Goal: Transaction & Acquisition: Download file/media

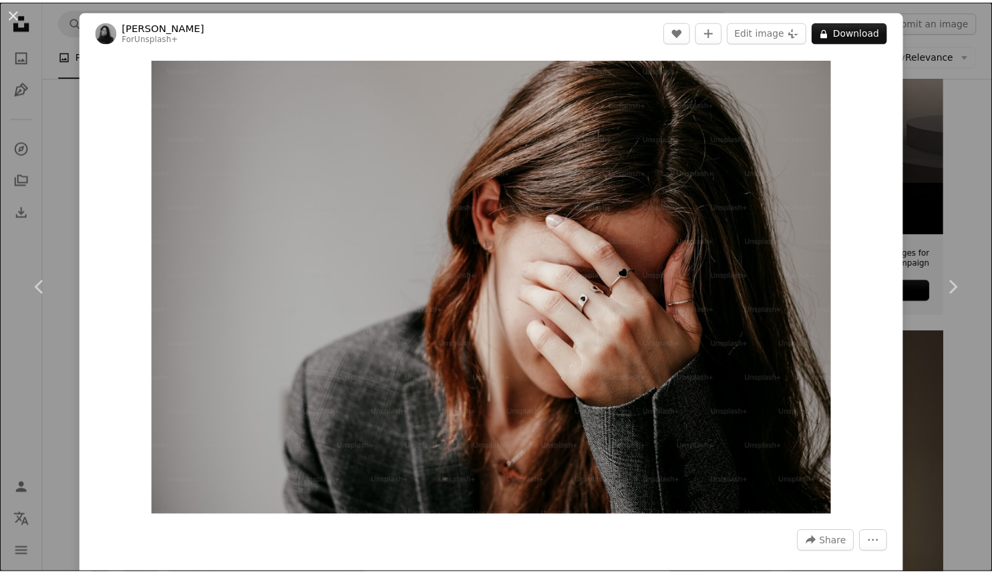
scroll to position [376, 0]
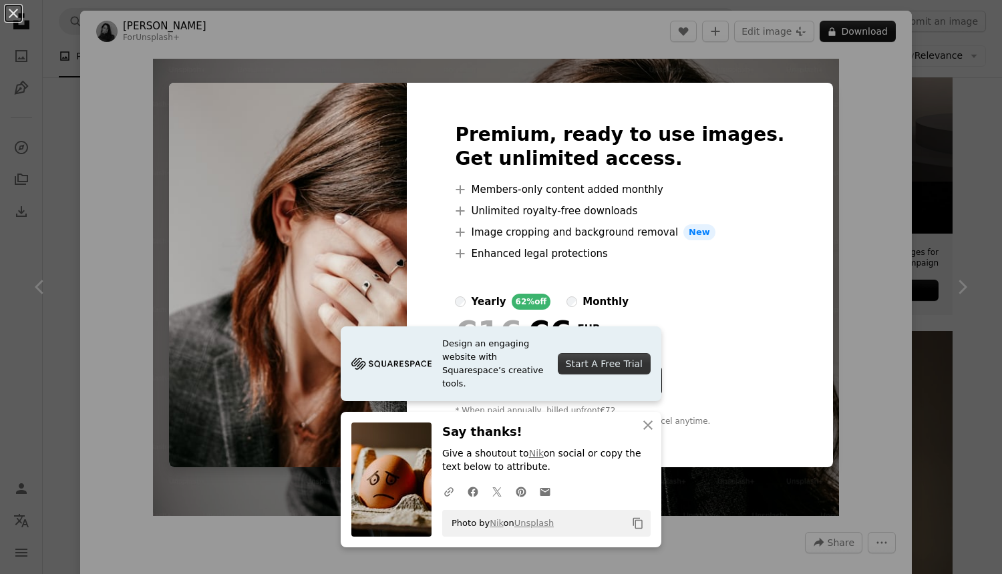
click at [941, 110] on div "An X shape Design an engaging website with Squarespace’s creative tools. Start …" at bounding box center [501, 287] width 1002 height 574
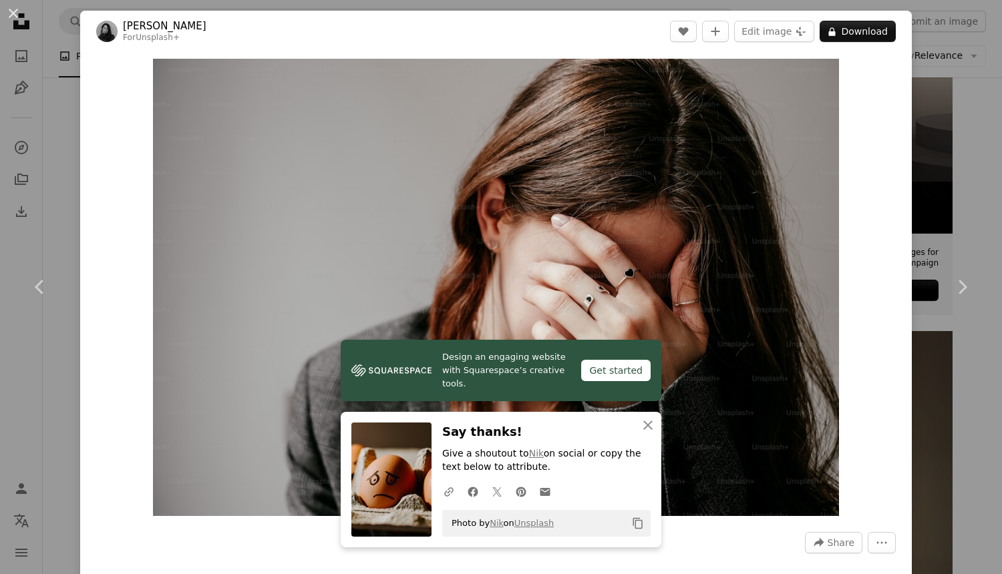
click at [941, 103] on div "An X shape Chevron left Chevron right Design an engaging website with Squarespa…" at bounding box center [501, 287] width 1002 height 574
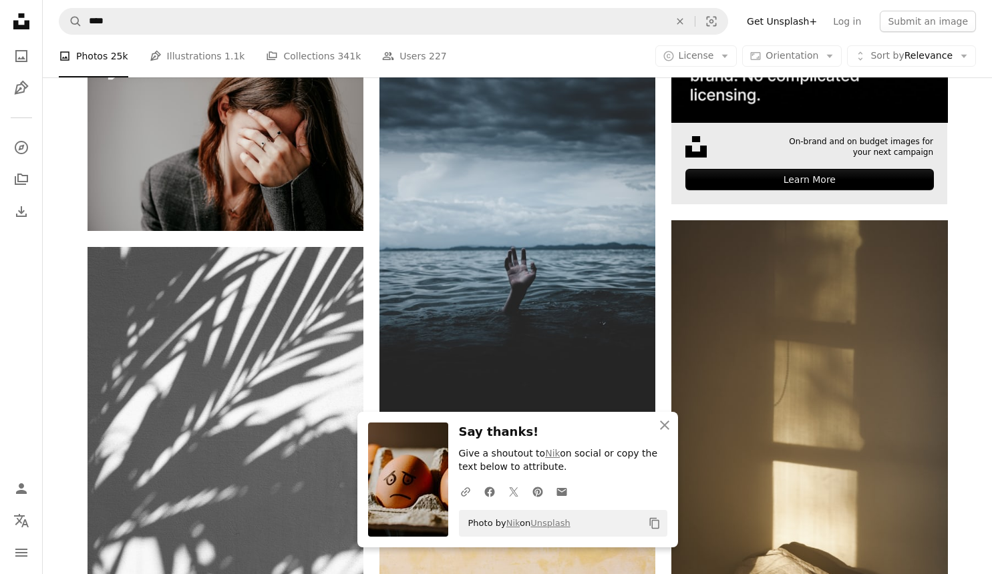
scroll to position [496, 0]
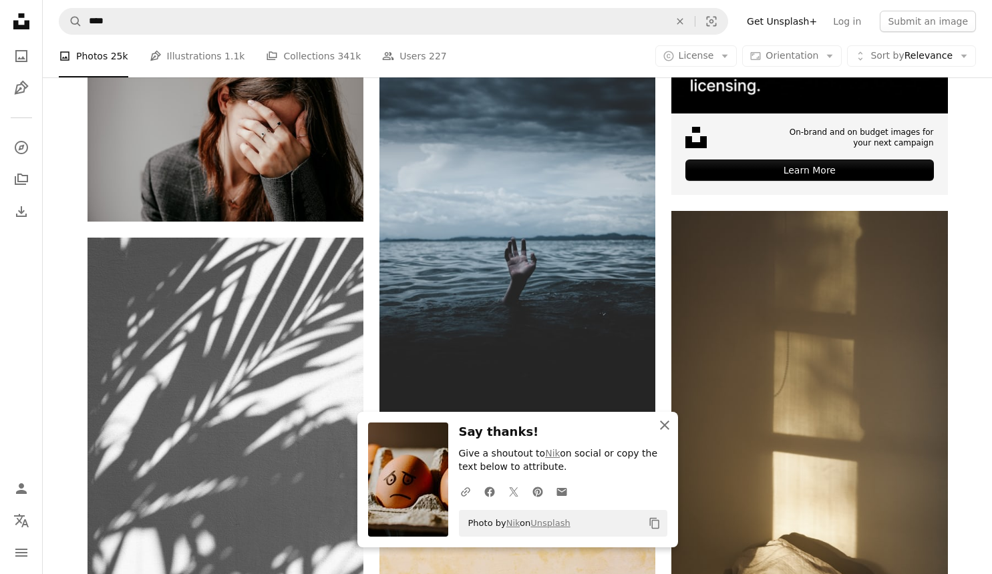
click at [663, 429] on icon "An X shape" at bounding box center [664, 425] width 16 height 16
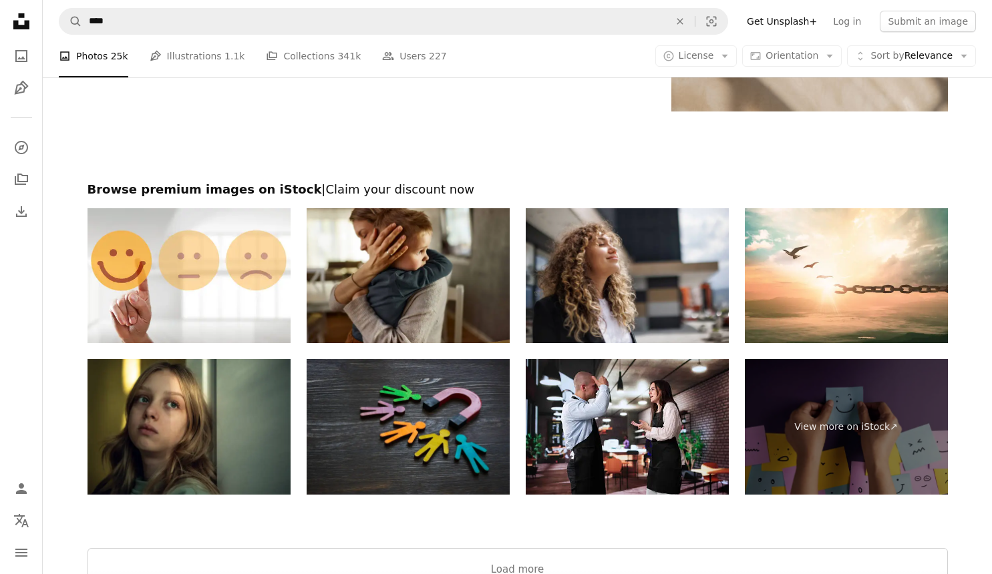
scroll to position [3285, 0]
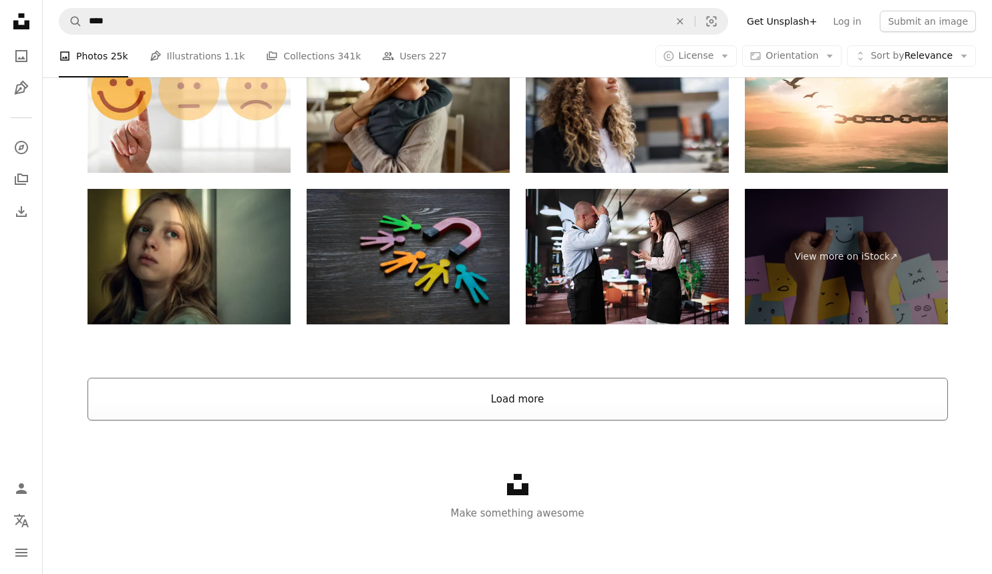
click at [606, 398] on button "Load more" at bounding box center [517, 399] width 860 height 43
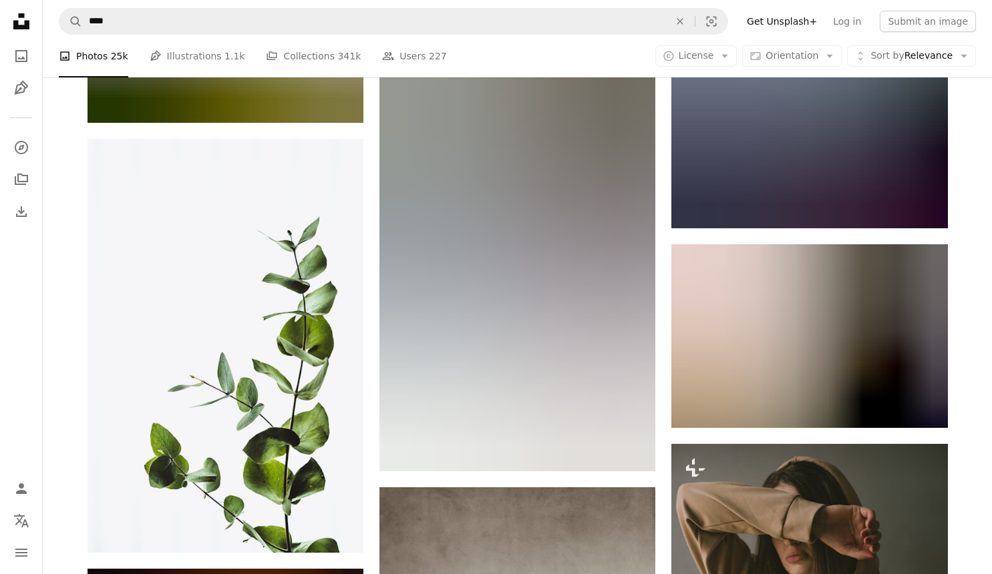
scroll to position [10173, 0]
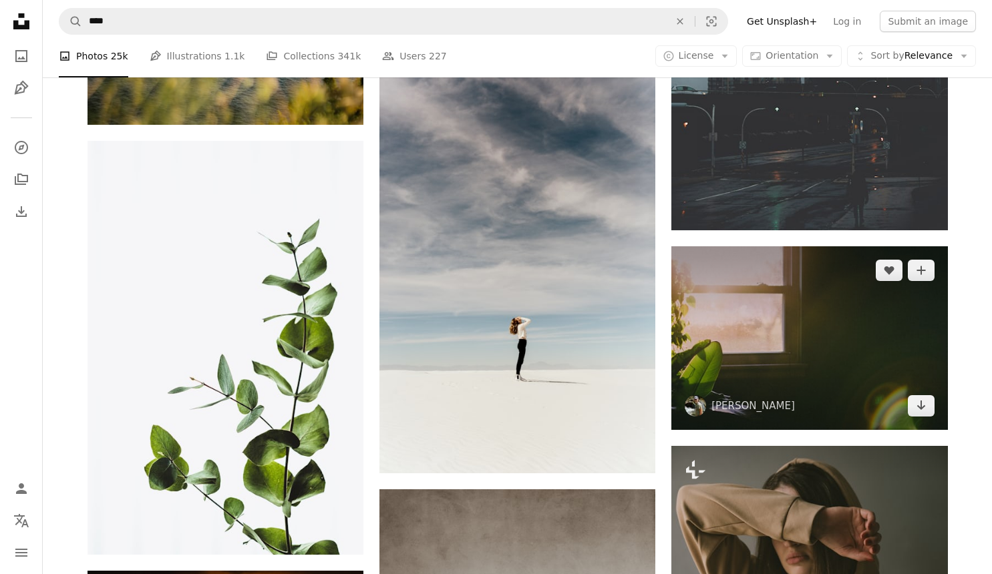
click at [794, 323] on img at bounding box center [809, 338] width 276 height 184
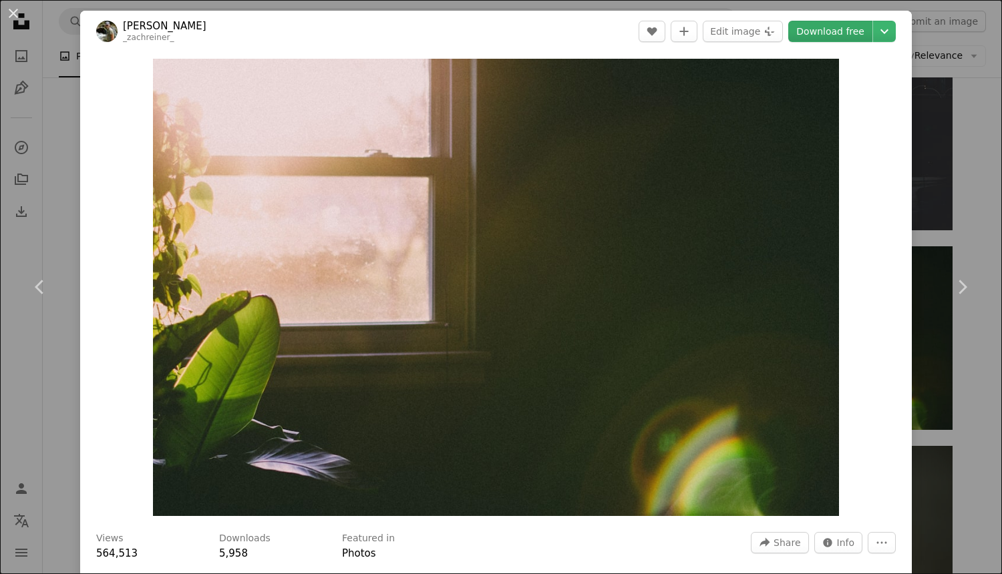
click at [809, 33] on link "Download free" at bounding box center [830, 31] width 84 height 21
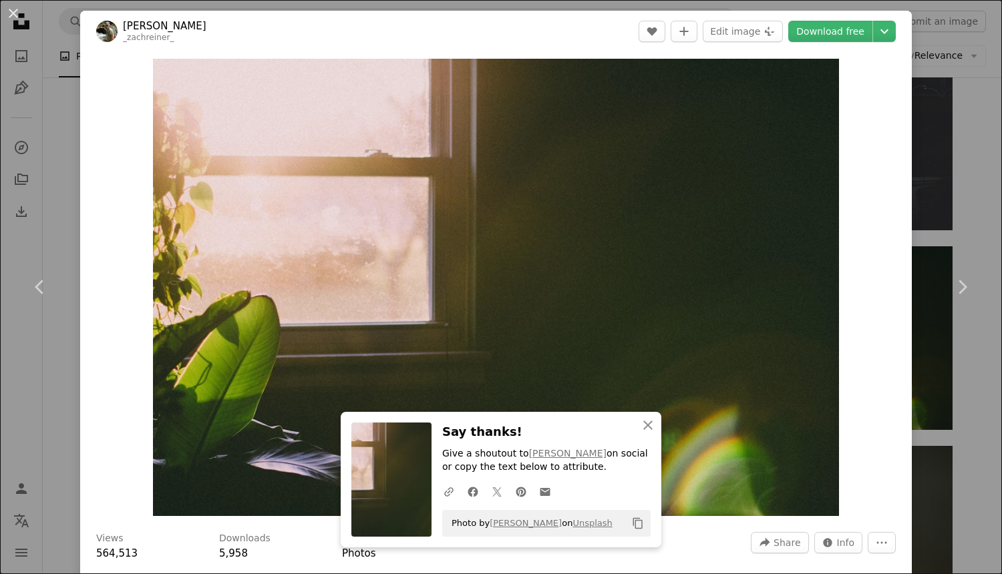
click at [944, 94] on div "An X shape Chevron left Chevron right An X shape Close Say thanks! Give a shout…" at bounding box center [501, 287] width 1002 height 574
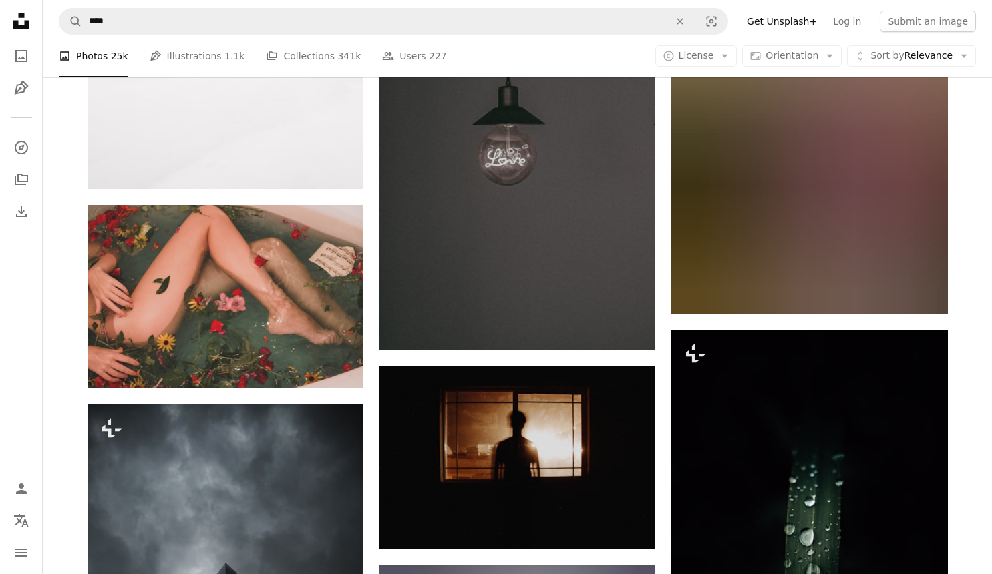
scroll to position [11989, 0]
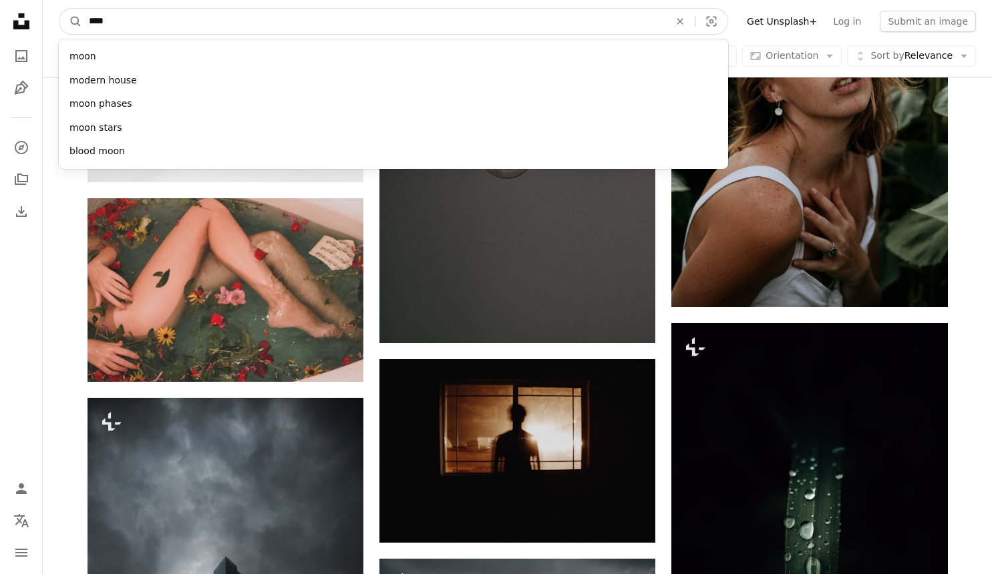
drag, startPoint x: 172, startPoint y: 15, endPoint x: 51, endPoint y: 18, distance: 121.6
click at [51, 18] on nav "A magnifying glass **** moon modern house moon phases moon stars blood moon An …" at bounding box center [517, 21] width 949 height 43
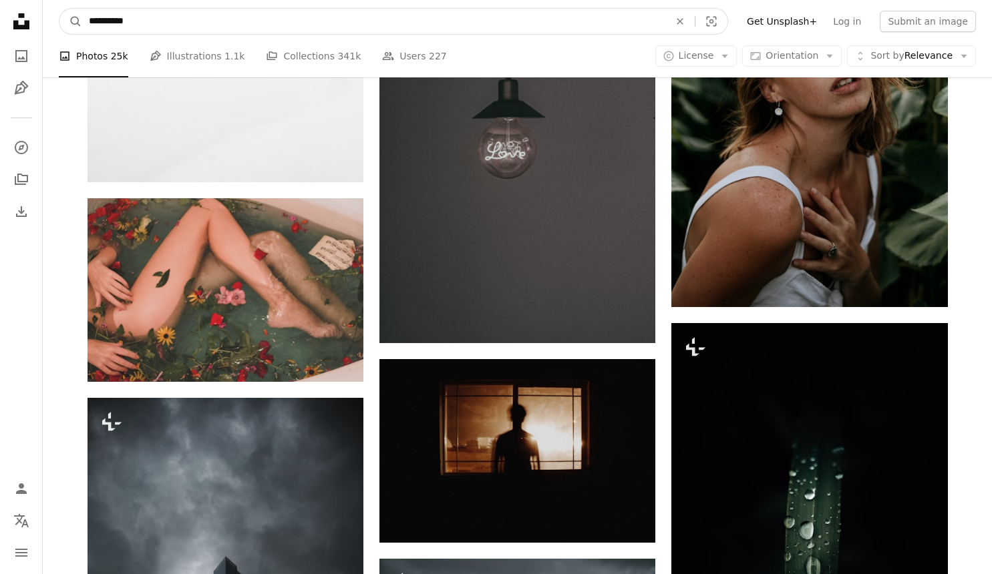
type input "**********"
click at [59, 9] on button "A magnifying glass" at bounding box center [70, 21] width 23 height 25
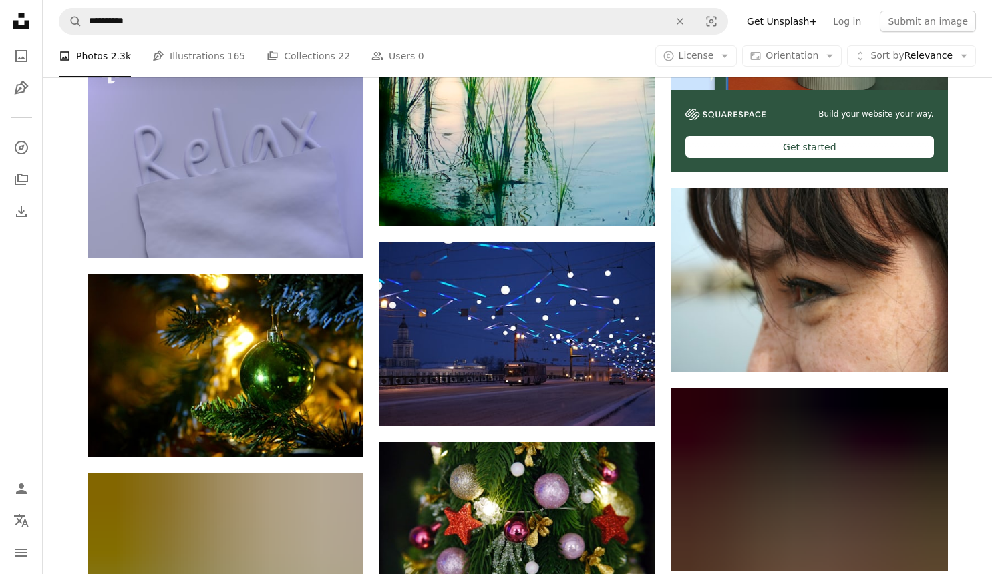
scroll to position [487, 0]
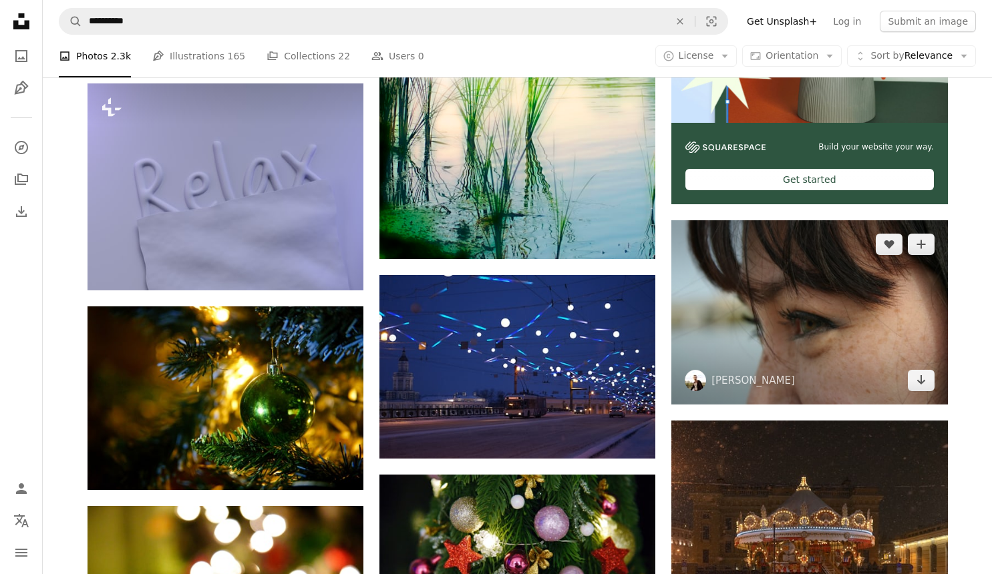
click at [758, 335] on img at bounding box center [809, 312] width 276 height 184
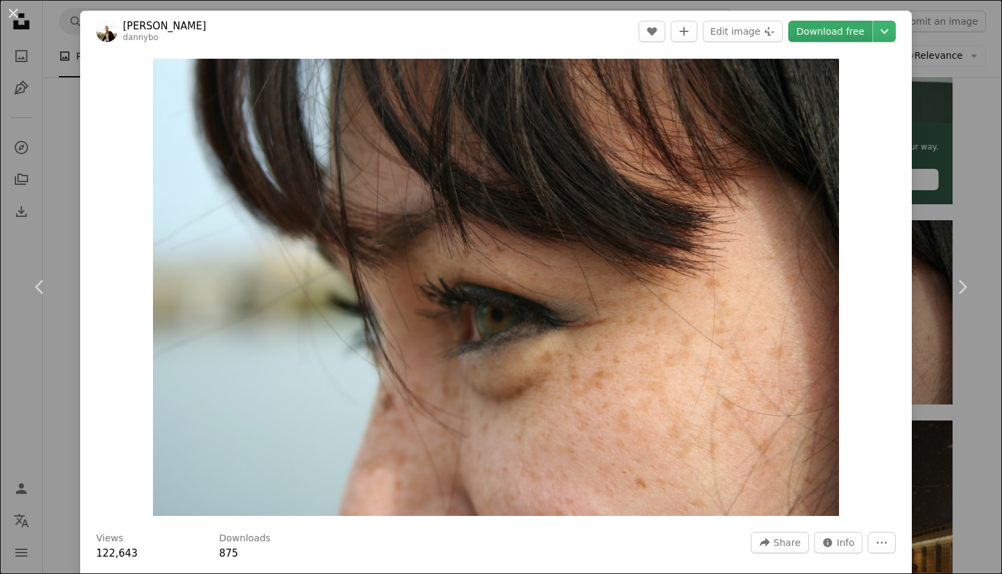
click at [811, 29] on link "Download free" at bounding box center [830, 31] width 84 height 21
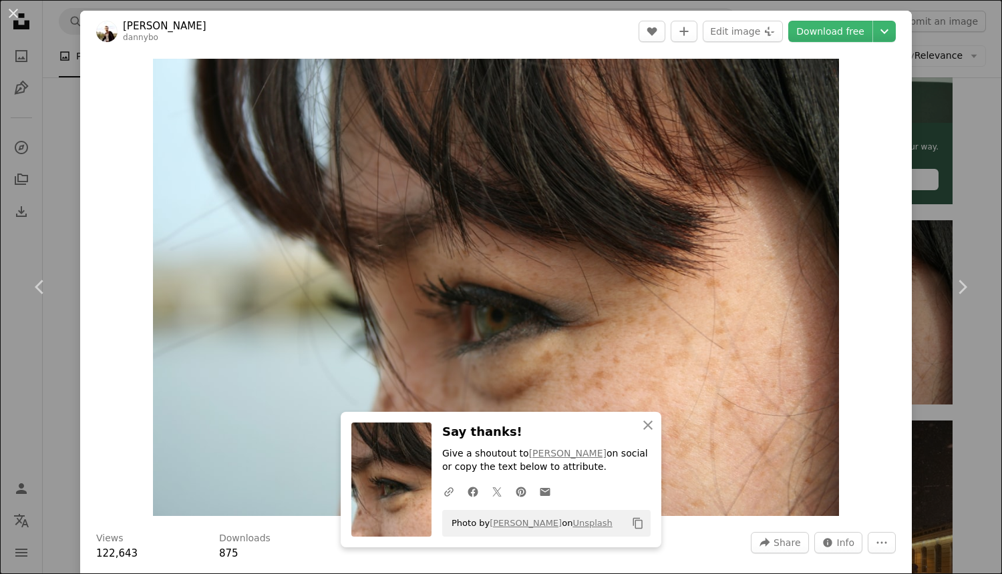
click at [938, 148] on div "An X shape Chevron left Chevron right An X shape Close Say thanks! Give a shout…" at bounding box center [501, 287] width 1002 height 574
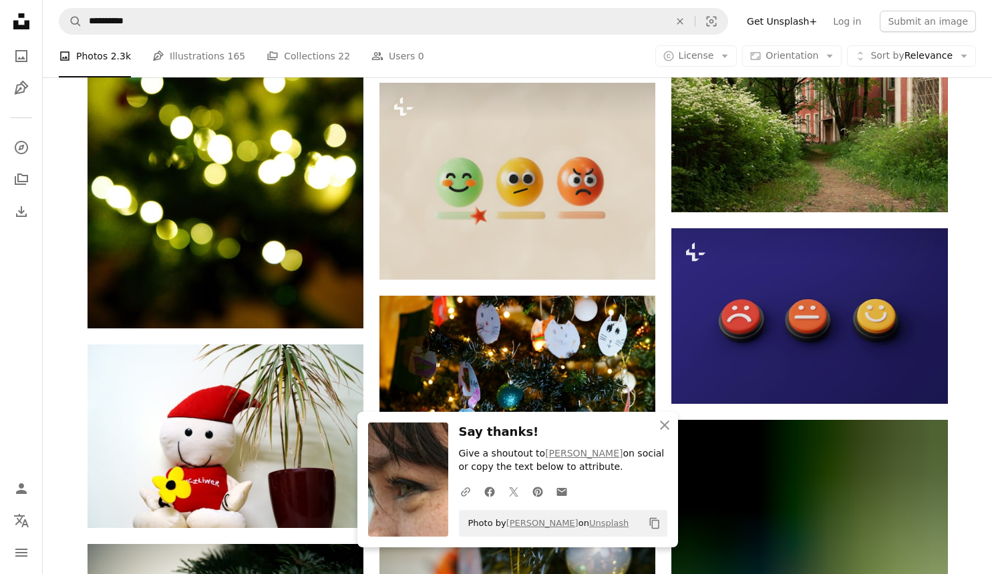
scroll to position [1066, 0]
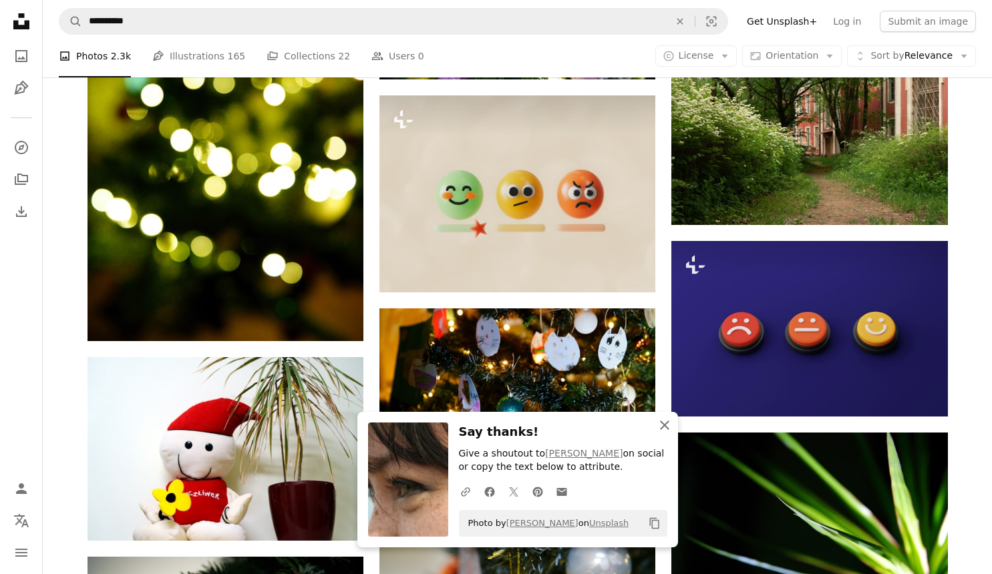
click at [662, 419] on icon "An X shape" at bounding box center [664, 425] width 16 height 16
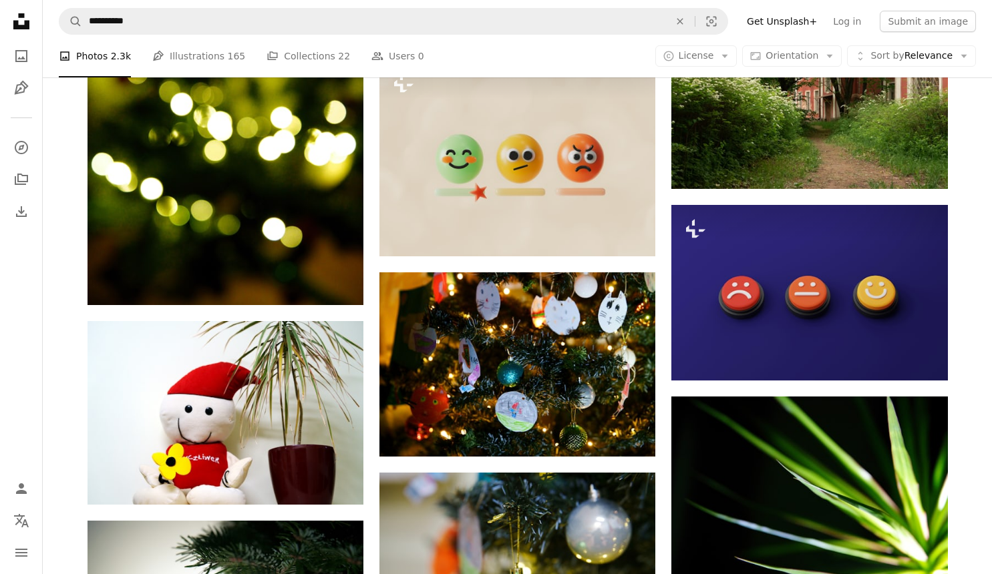
scroll to position [1106, 0]
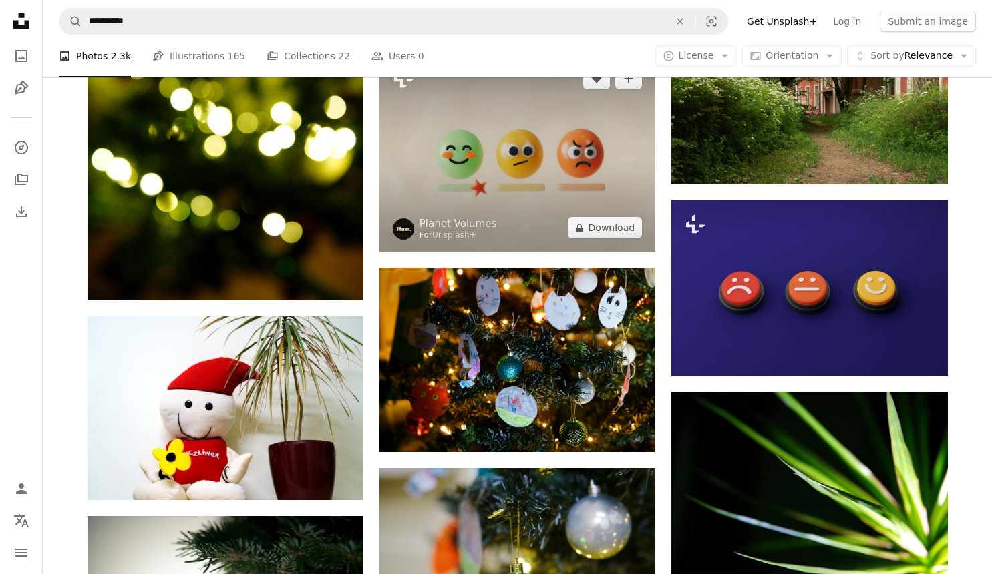
click at [526, 183] on img at bounding box center [517, 153] width 276 height 197
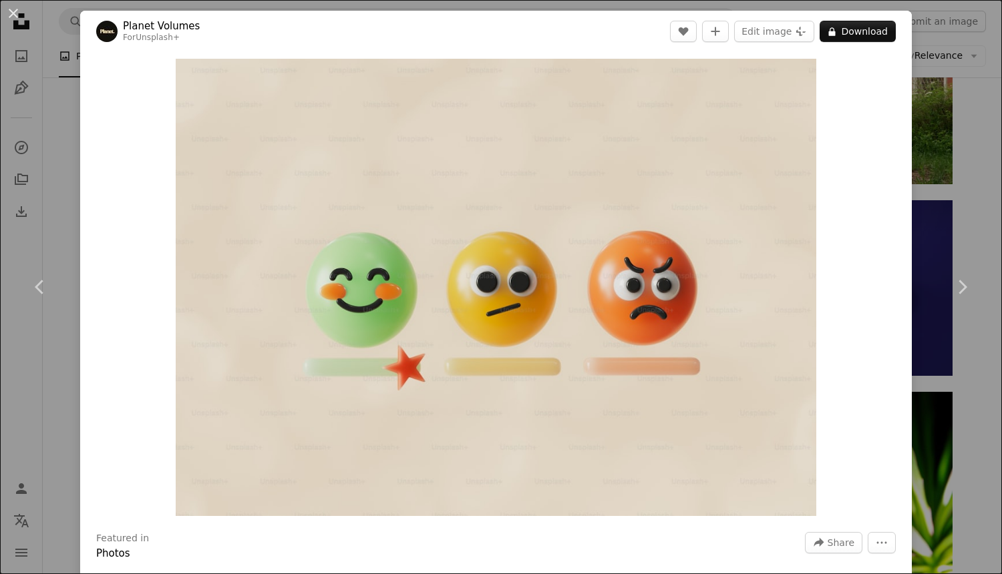
click at [954, 118] on div "An X shape Chevron left Chevron right Planet Volumes For Unsplash+ A heart A pl…" at bounding box center [501, 287] width 1002 height 574
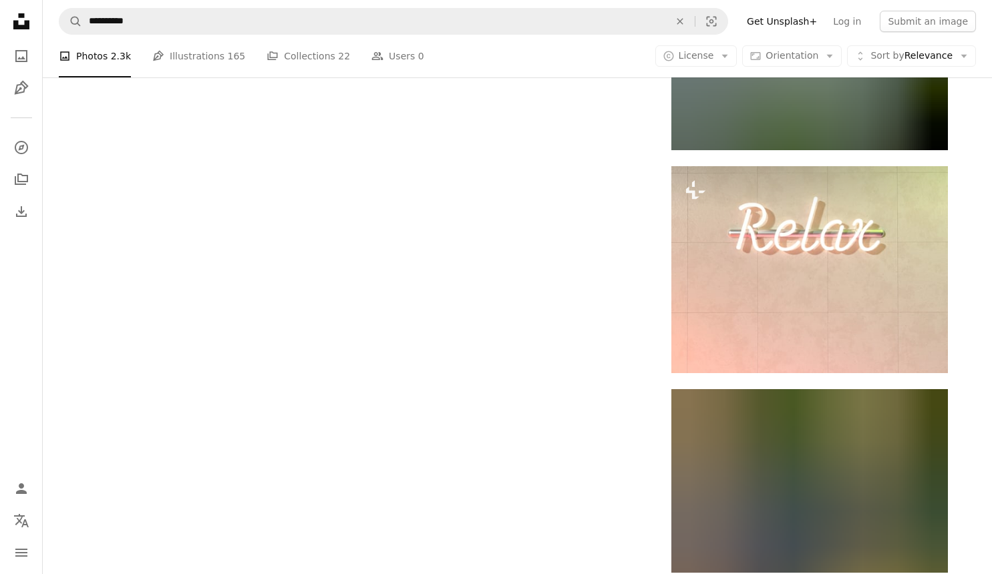
scroll to position [1701, 0]
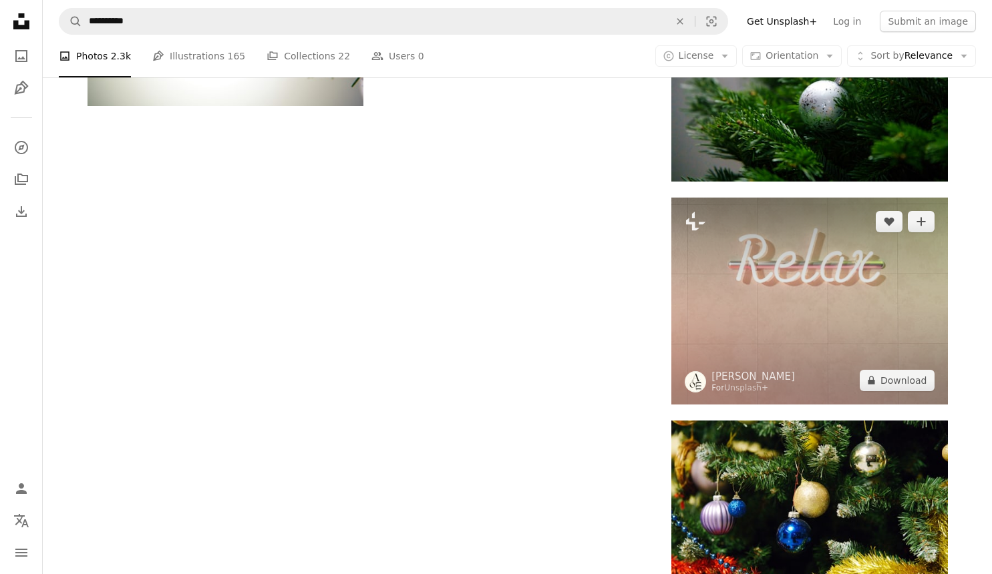
click at [771, 306] on img at bounding box center [809, 301] width 276 height 207
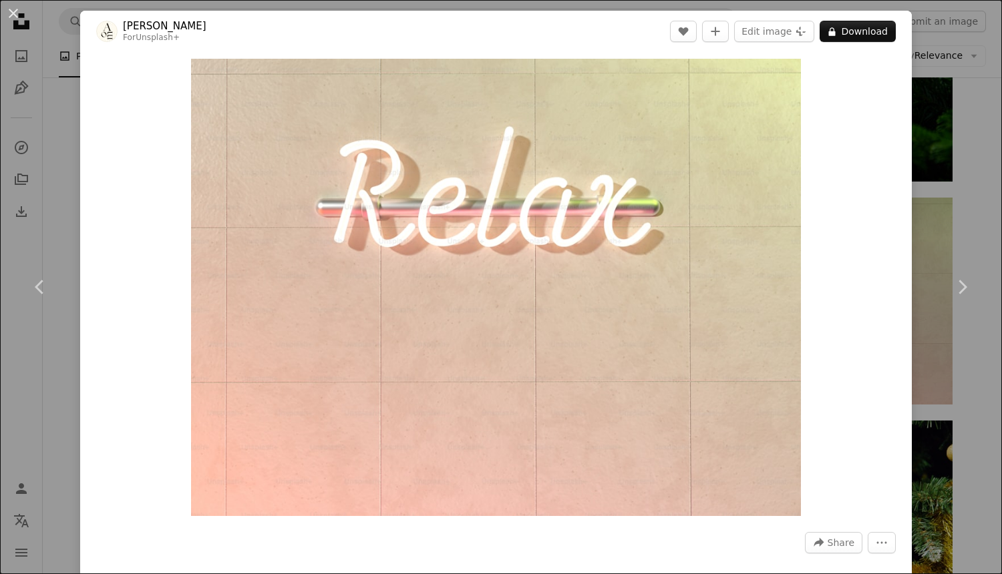
click at [935, 99] on div "An X shape Chevron left Chevron right [PERSON_NAME] For Unsplash+ A heart A plu…" at bounding box center [501, 287] width 1002 height 574
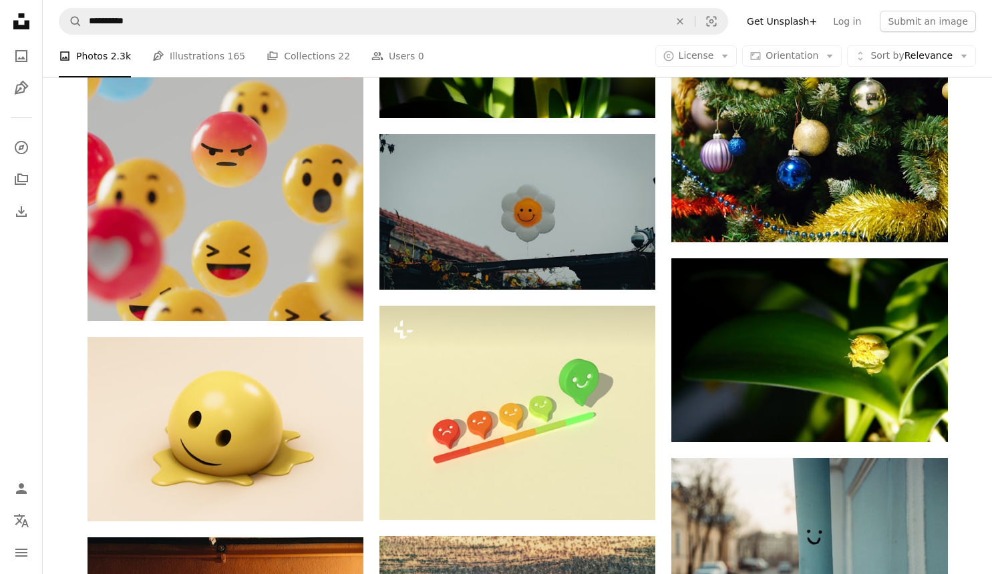
scroll to position [2053, 0]
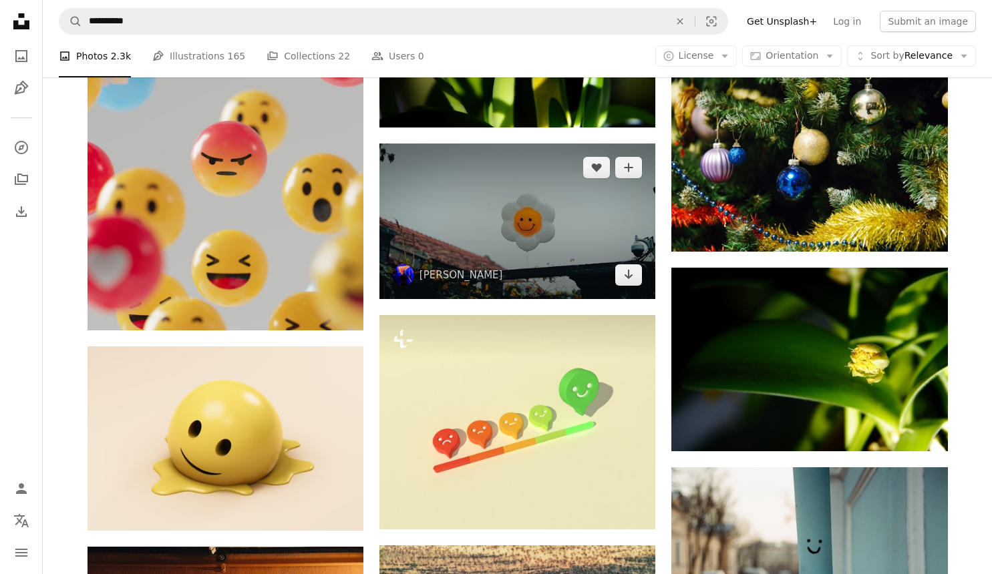
click at [602, 226] on img at bounding box center [517, 221] width 276 height 155
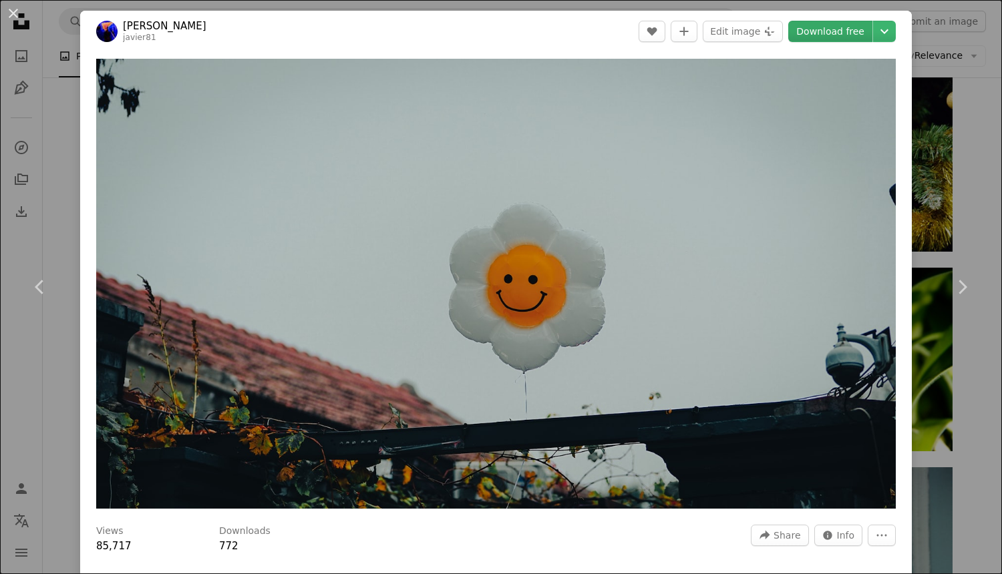
click at [801, 30] on link "Download free" at bounding box center [830, 31] width 84 height 21
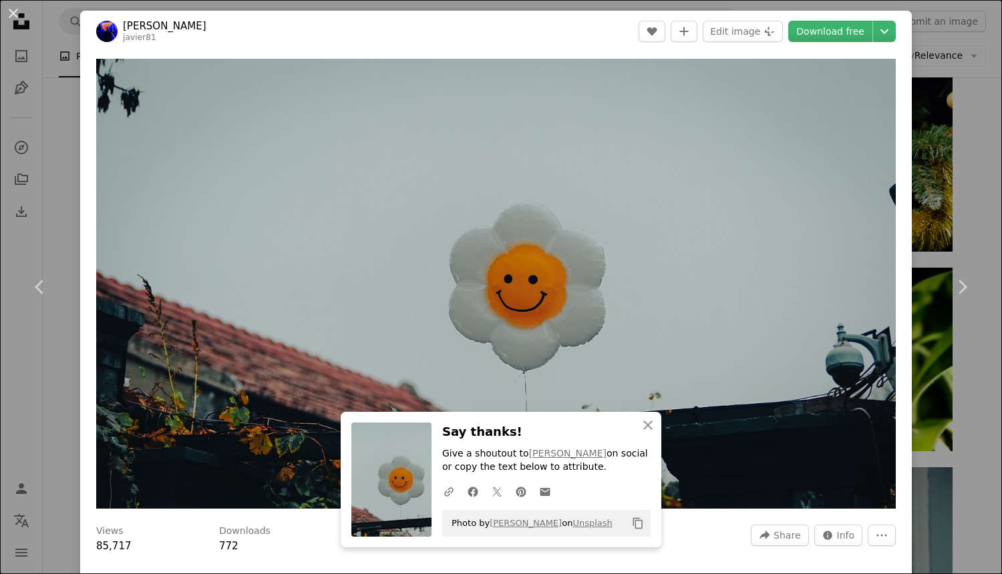
click at [959, 151] on div "An X shape Chevron left Chevron right An X shape Close Say thanks! Give a shout…" at bounding box center [501, 287] width 1002 height 574
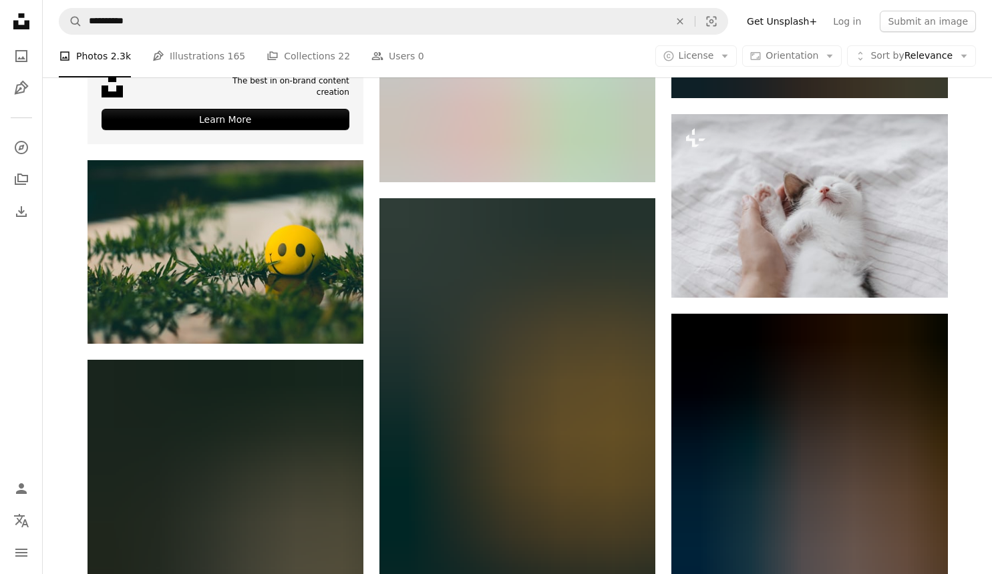
scroll to position [3054, 0]
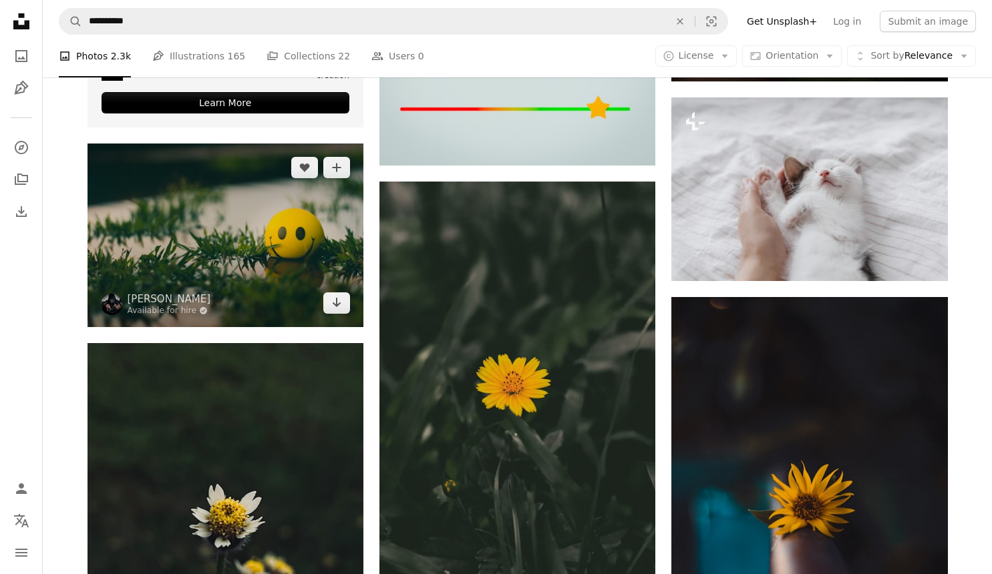
click at [324, 242] on img at bounding box center [225, 236] width 276 height 184
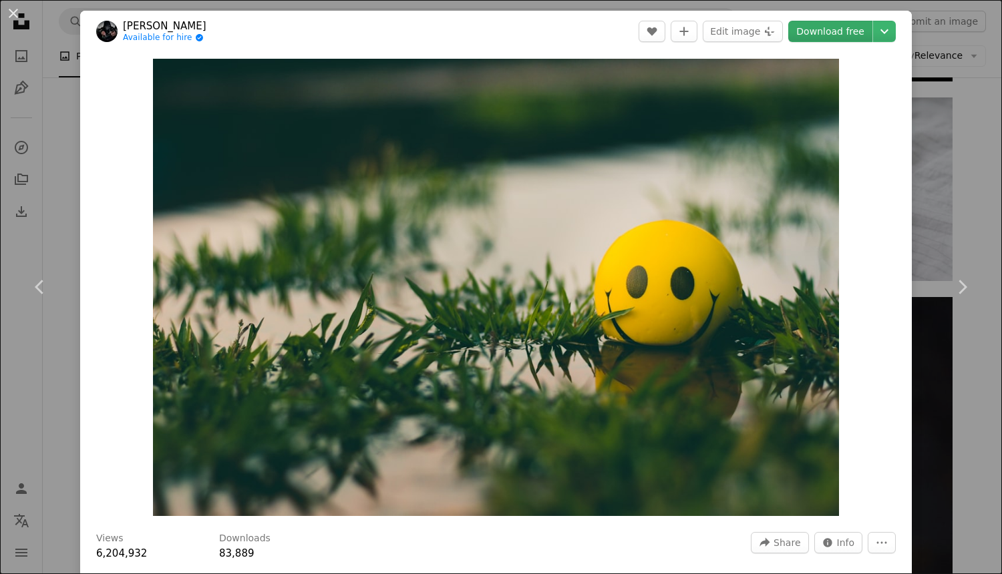
click at [805, 26] on link "Download free" at bounding box center [830, 31] width 84 height 21
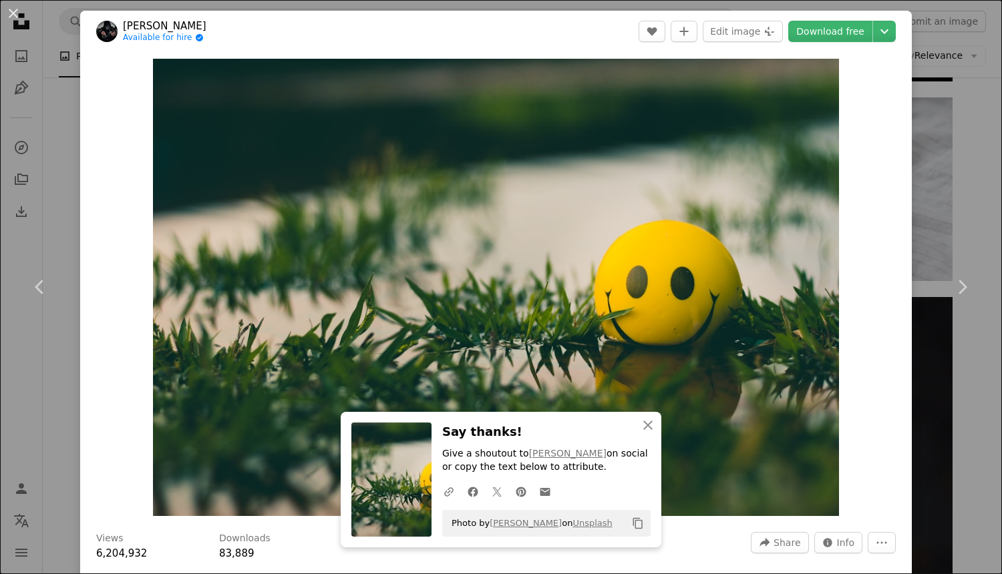
click at [953, 88] on div "An X shape Chevron left Chevron right An X shape Close Say thanks! Give a shout…" at bounding box center [501, 287] width 1002 height 574
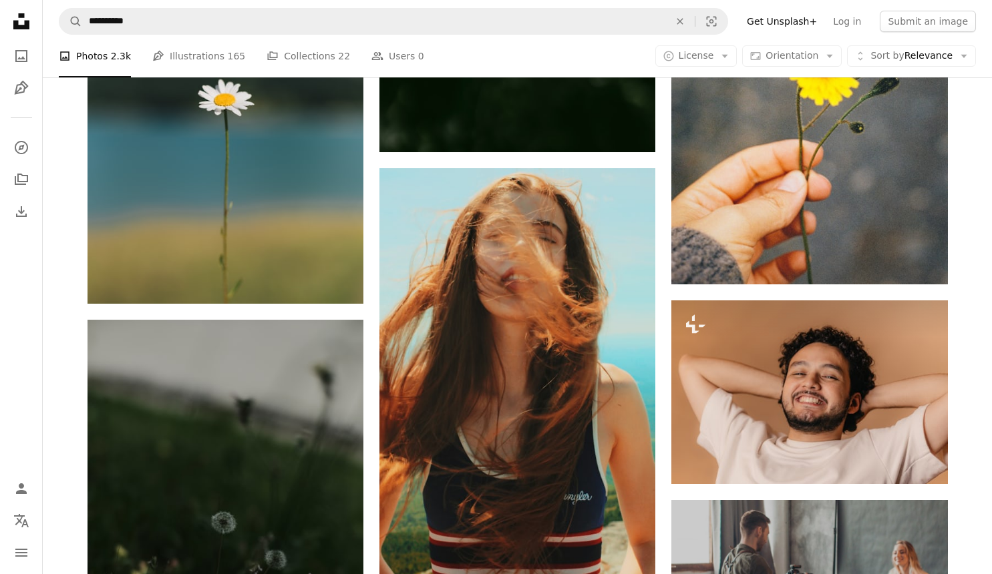
scroll to position [5014, 0]
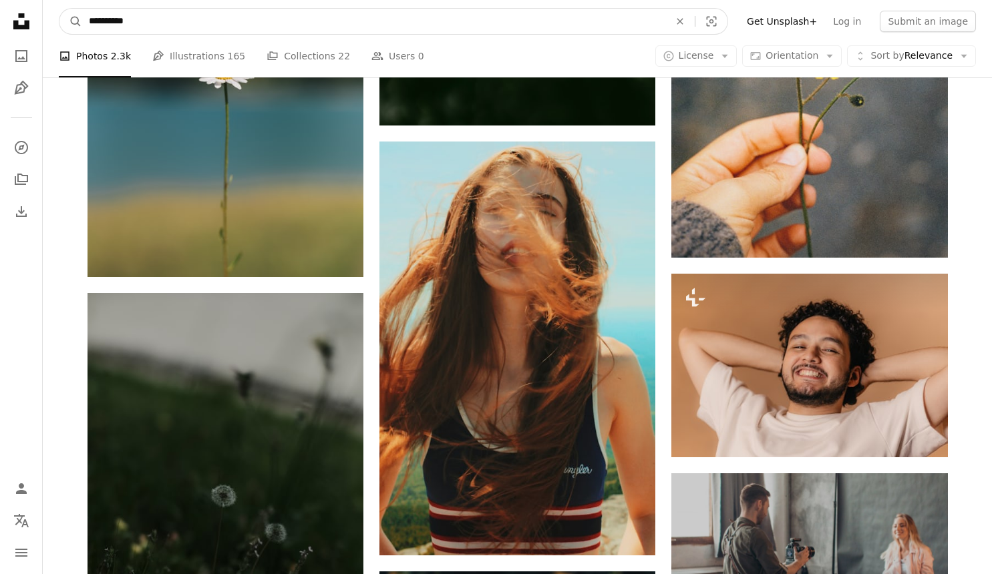
click at [340, 33] on input "**********" at bounding box center [373, 21] width 583 height 25
type input "***"
click at [59, 9] on button "A magnifying glass" at bounding box center [70, 21] width 23 height 25
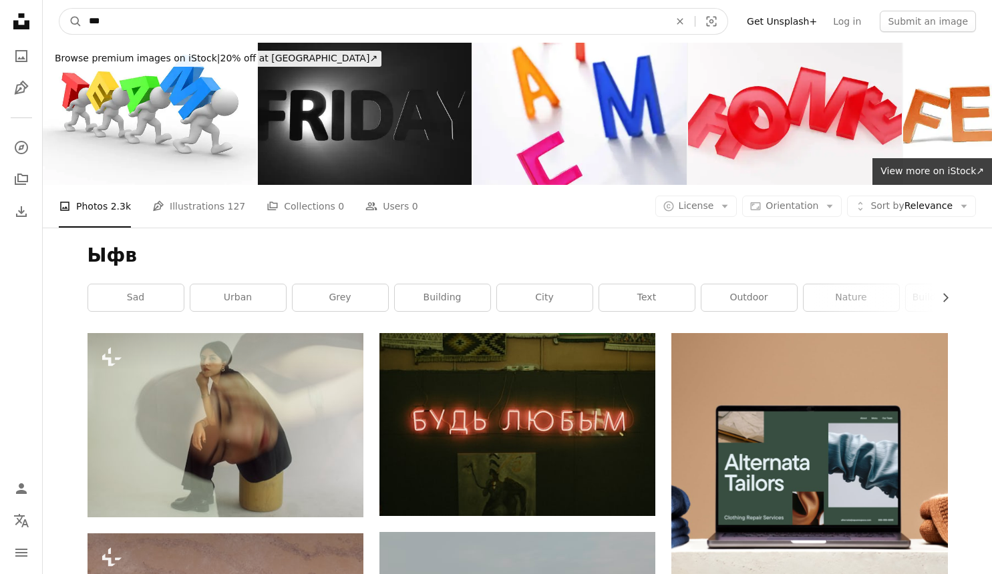
click at [244, 26] on input "***" at bounding box center [373, 21] width 583 height 25
type input "***"
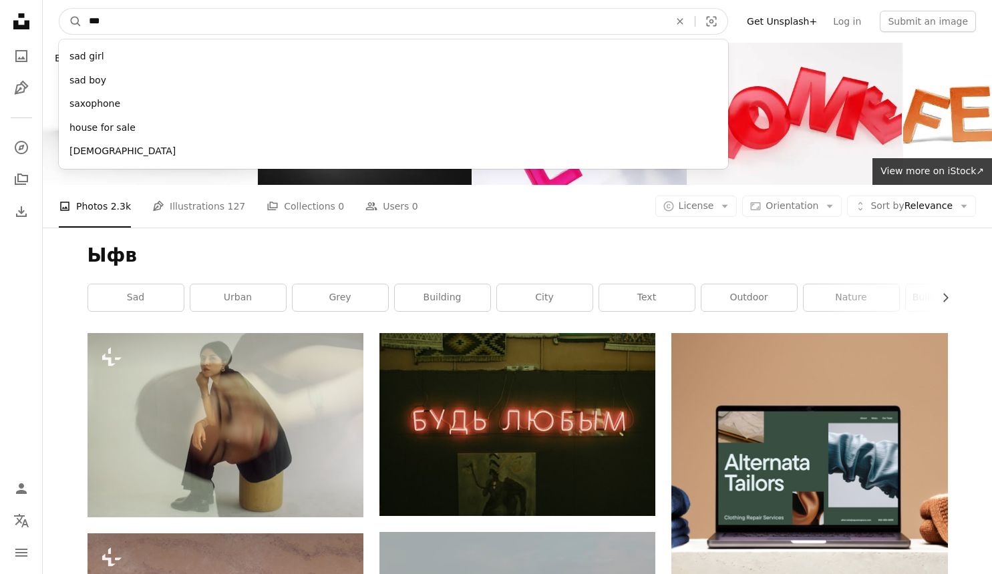
click button "A magnifying glass" at bounding box center [70, 21] width 23 height 25
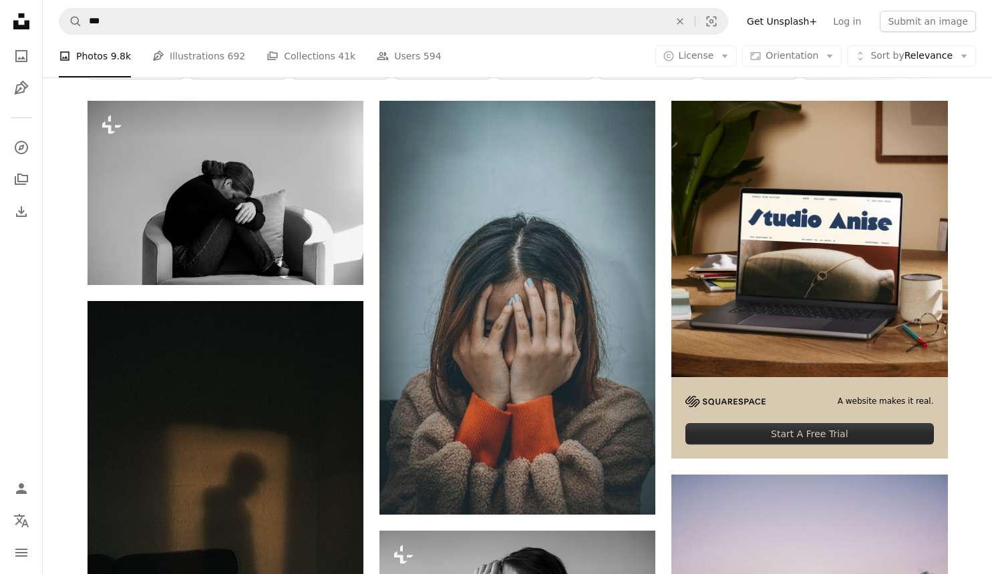
scroll to position [234, 0]
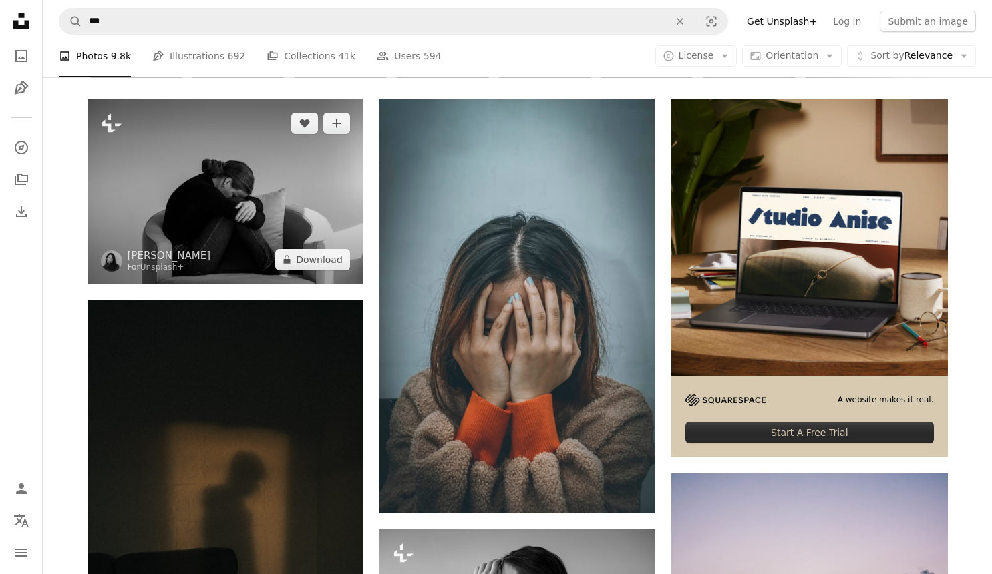
click at [309, 212] on img at bounding box center [225, 191] width 276 height 184
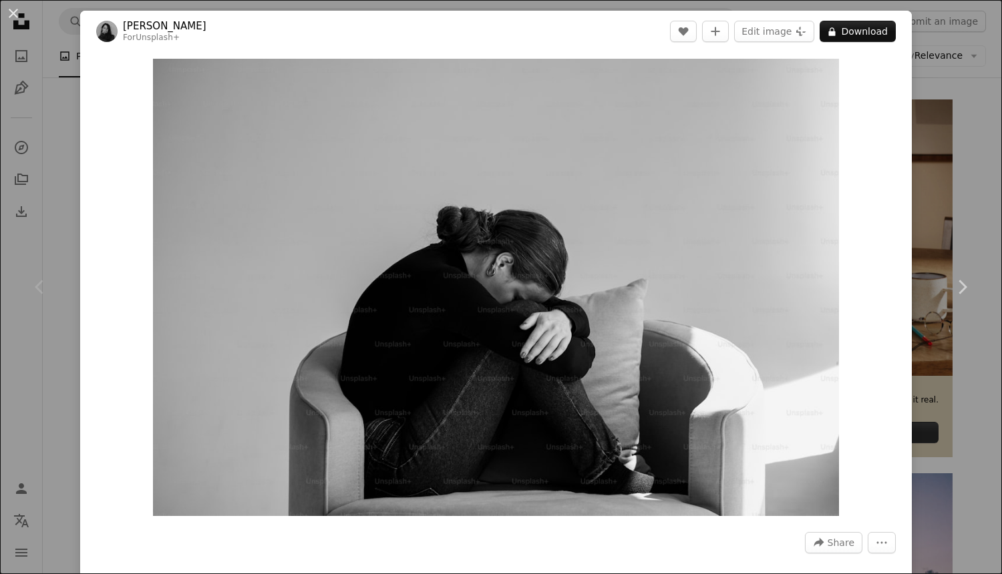
click at [945, 156] on div "An X shape Chevron left Chevron right [PERSON_NAME] For Unsplash+ A heart A plu…" at bounding box center [501, 287] width 1002 height 574
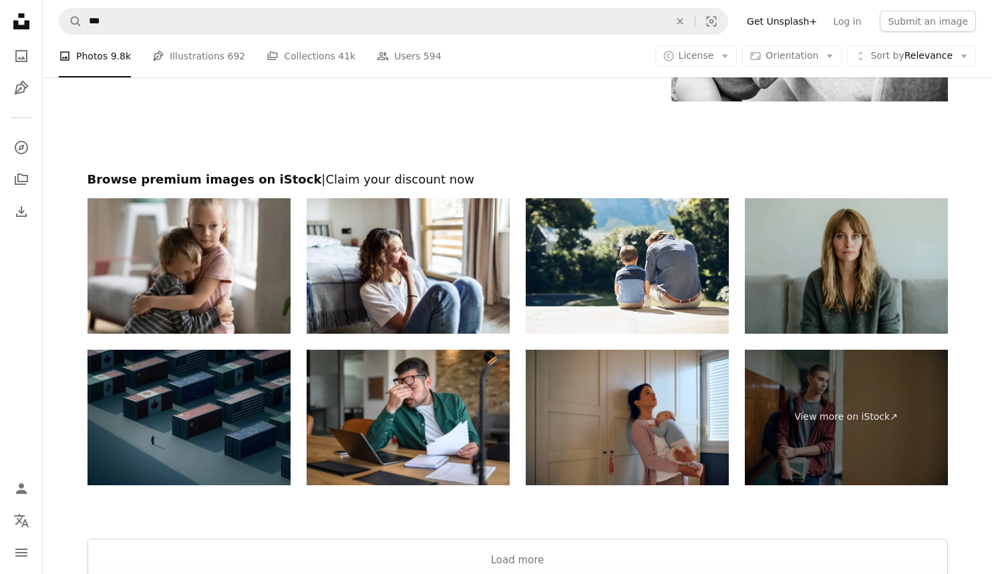
scroll to position [2610, 0]
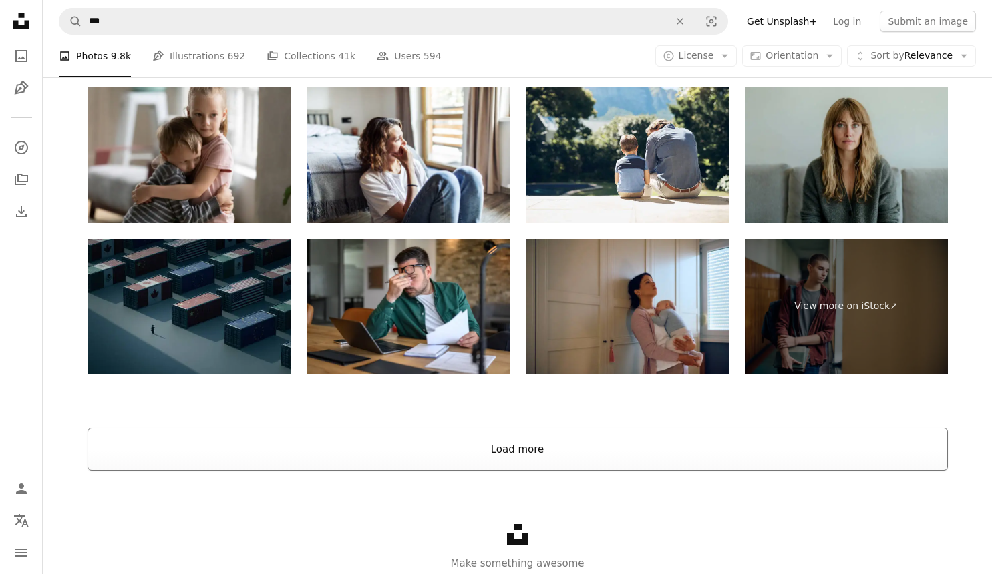
click at [454, 465] on button "Load more" at bounding box center [517, 449] width 860 height 43
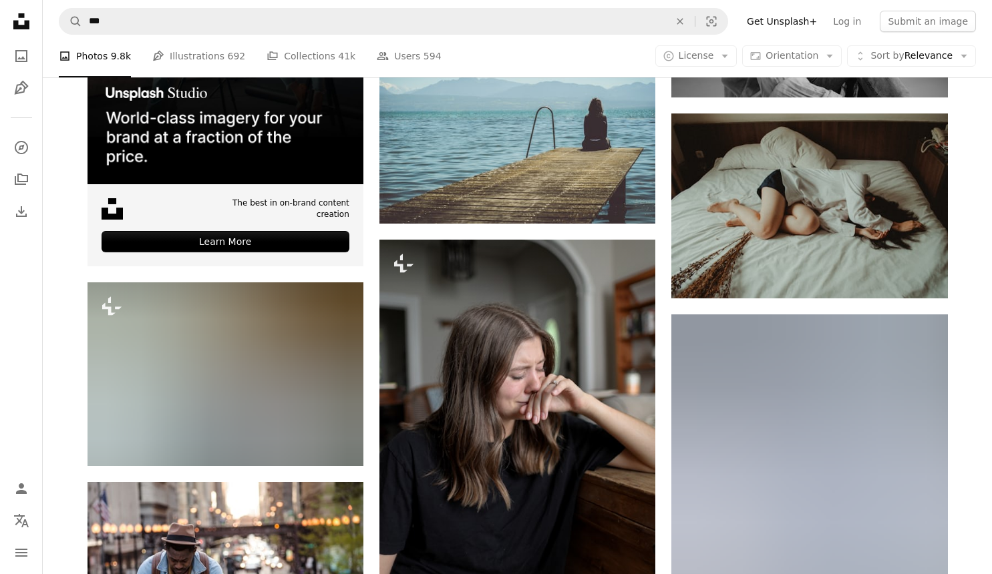
scroll to position [3054, 0]
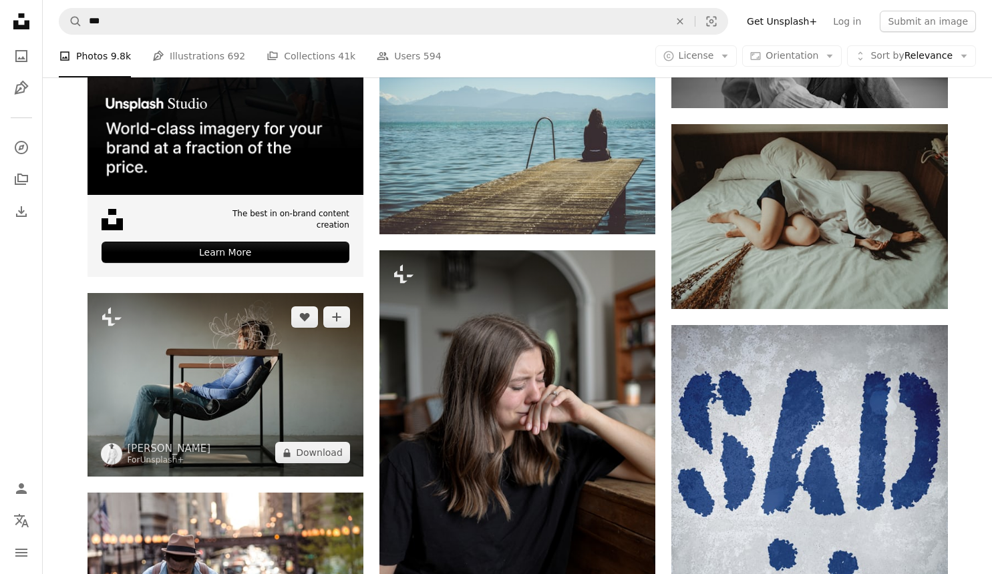
click at [324, 386] on img at bounding box center [225, 385] width 276 height 184
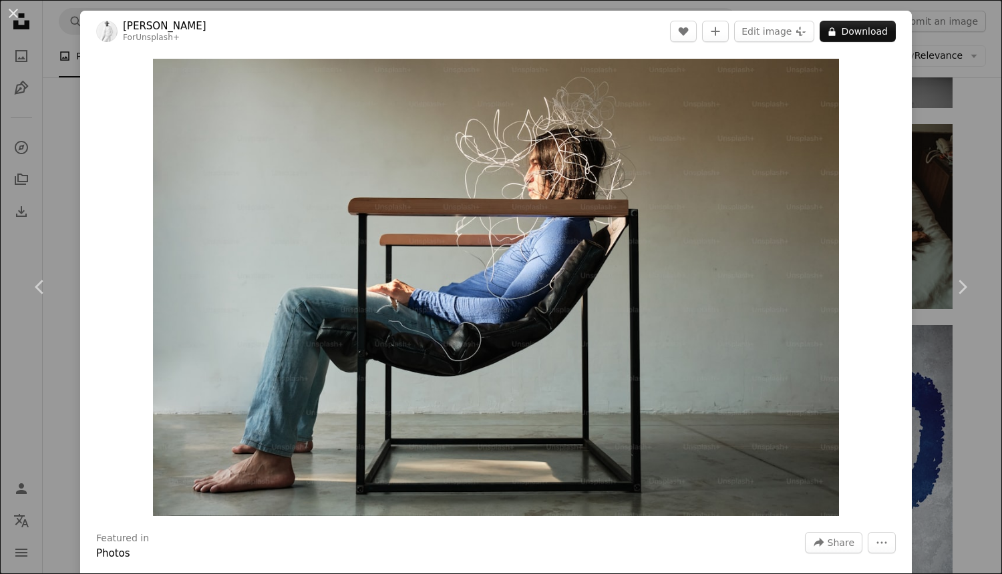
click at [934, 166] on div "An X shape Chevron left Chevron right [PERSON_NAME] For Unsplash+ A heart A plu…" at bounding box center [501, 287] width 1002 height 574
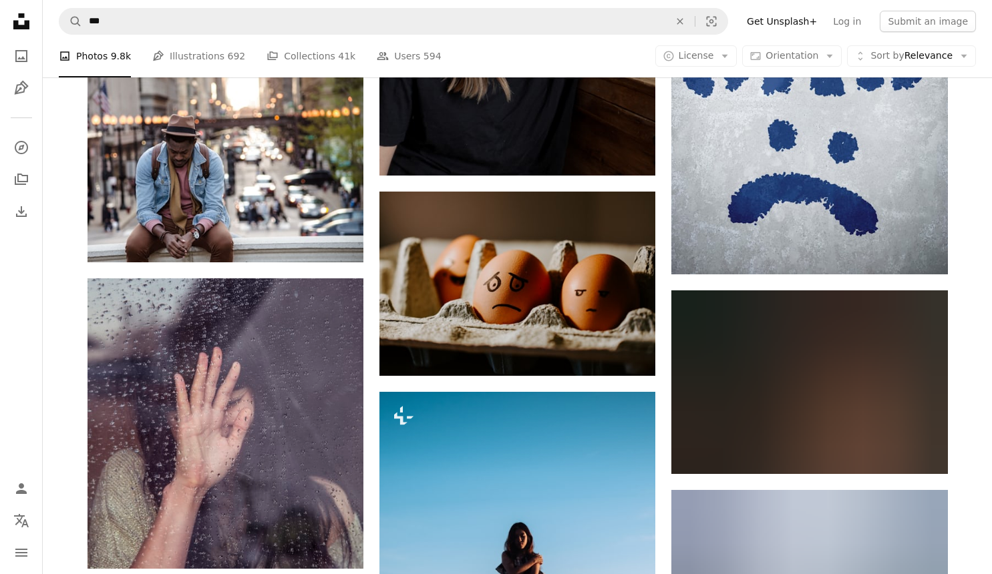
scroll to position [3457, 0]
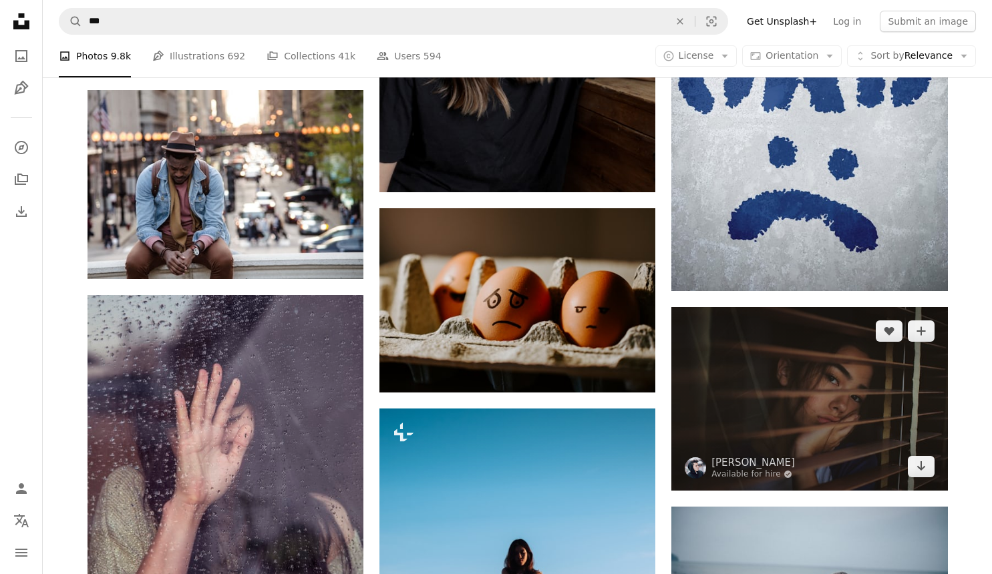
click at [808, 377] on img at bounding box center [809, 399] width 276 height 184
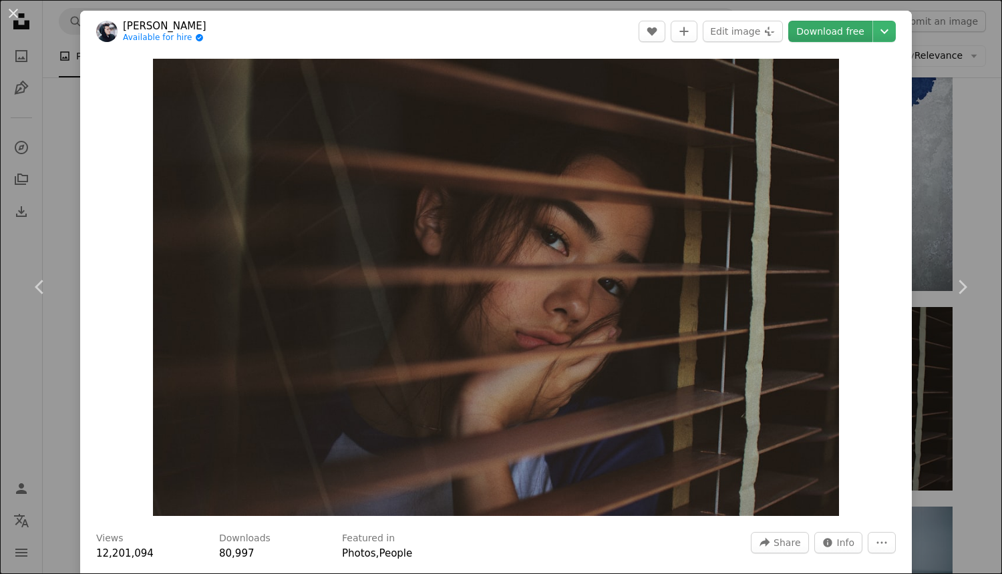
click at [814, 31] on link "Download free" at bounding box center [830, 31] width 84 height 21
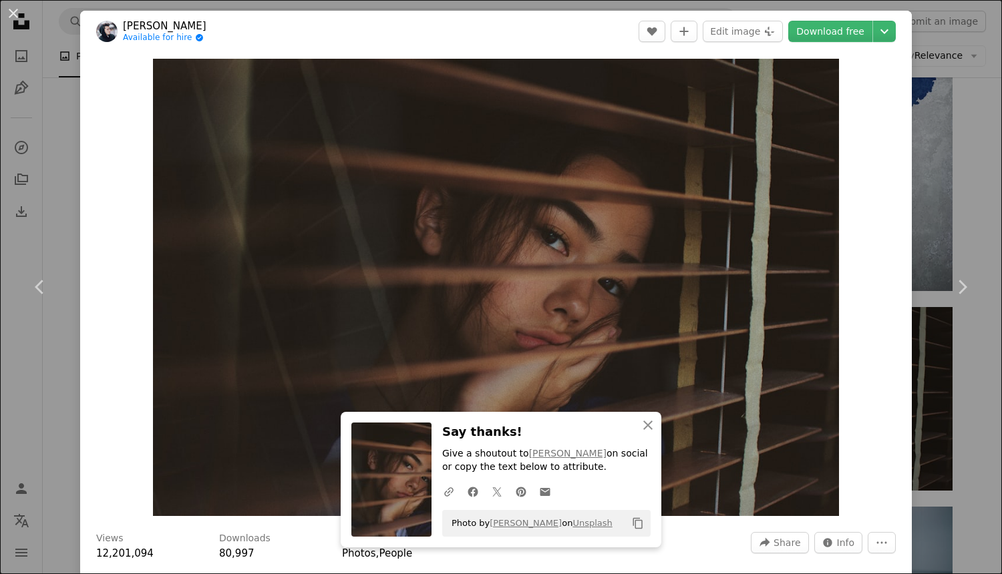
click at [954, 95] on div "An X shape Chevron left Chevron right An X shape Close Say thanks! Give a shout…" at bounding box center [501, 287] width 1002 height 574
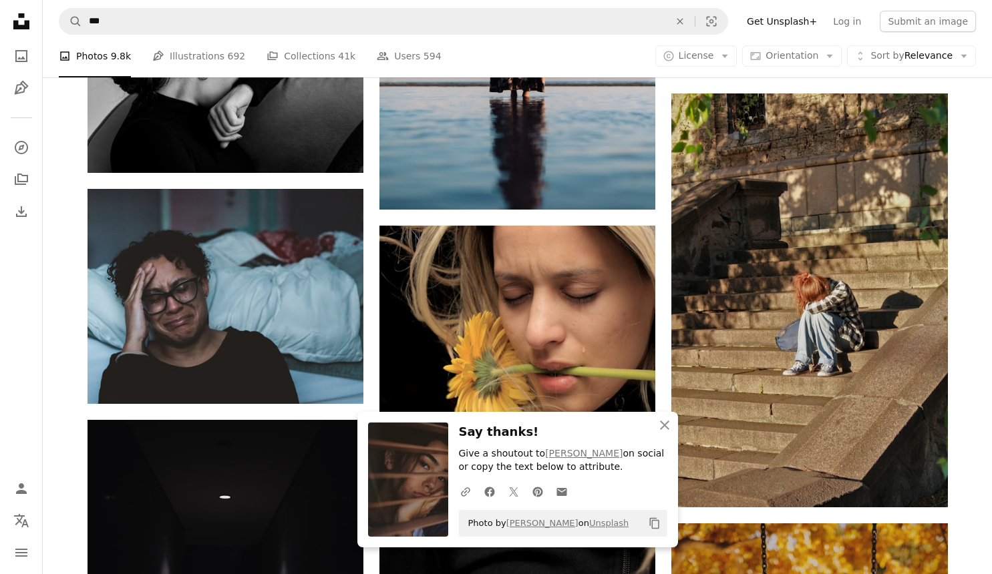
scroll to position [4042, 0]
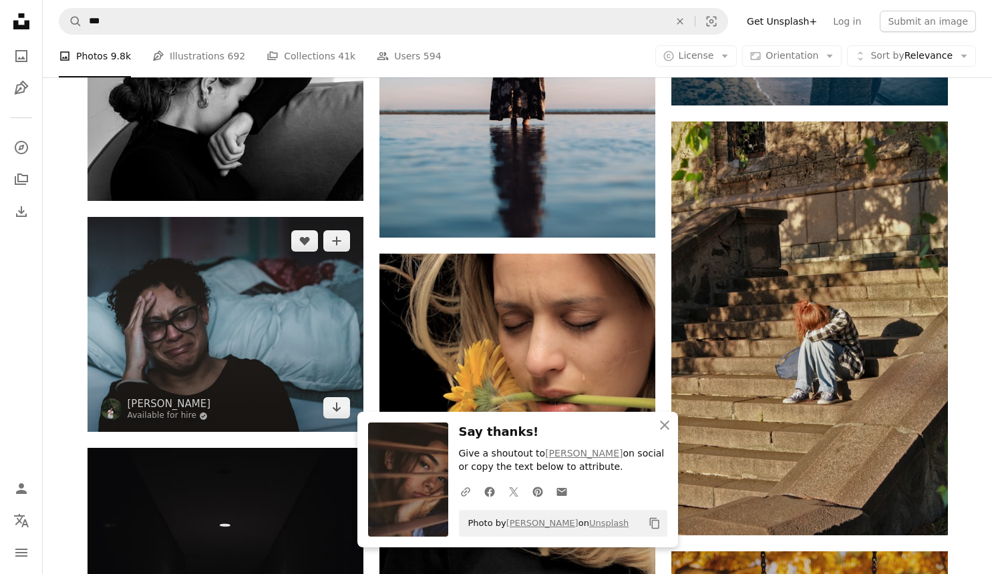
click at [223, 286] on img at bounding box center [225, 324] width 276 height 215
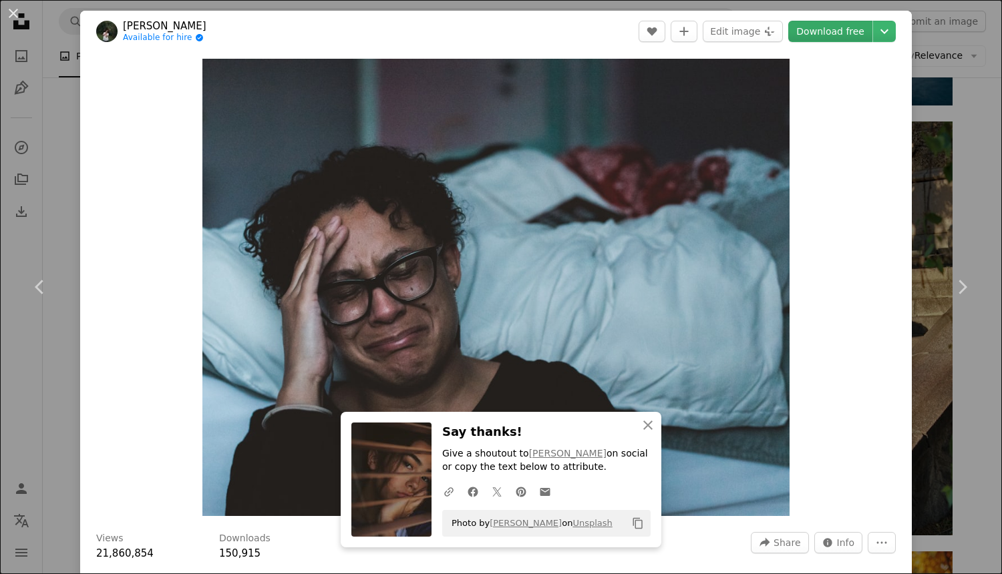
click at [821, 26] on link "Download free" at bounding box center [830, 31] width 84 height 21
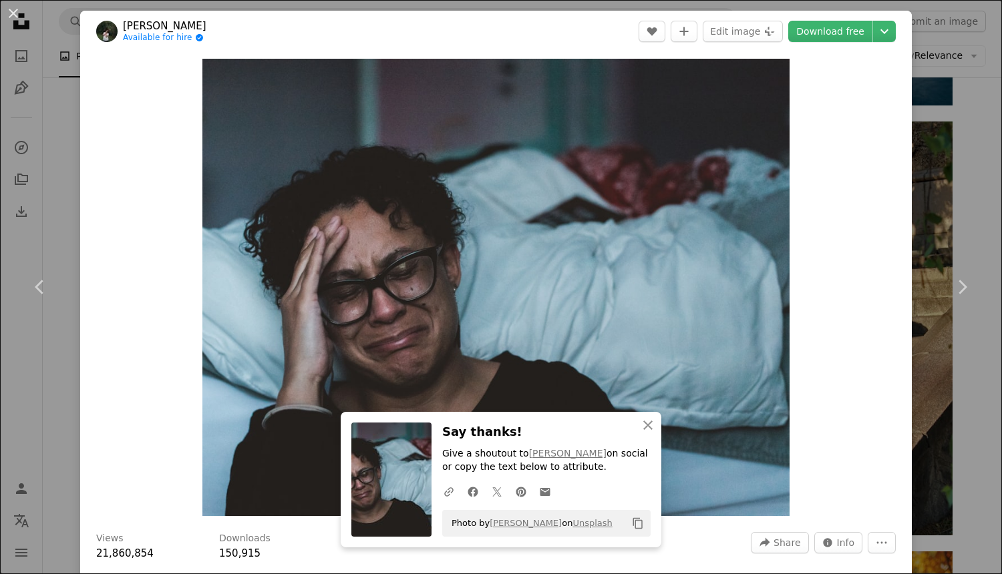
click at [978, 87] on div "An X shape Chevron left Chevron right An X shape Close Say thanks! Give a shout…" at bounding box center [501, 287] width 1002 height 574
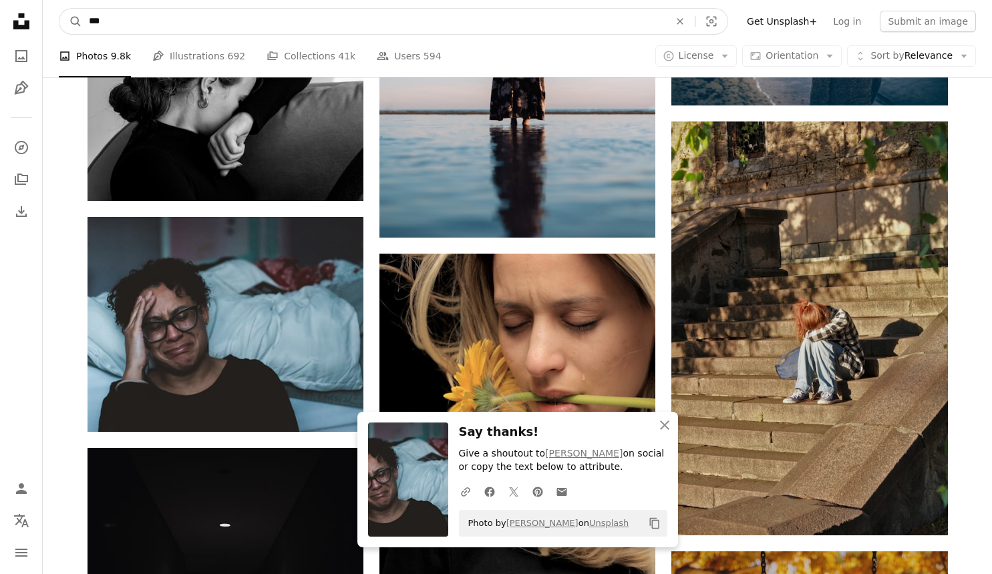
click at [152, 27] on input "***" at bounding box center [373, 21] width 583 height 25
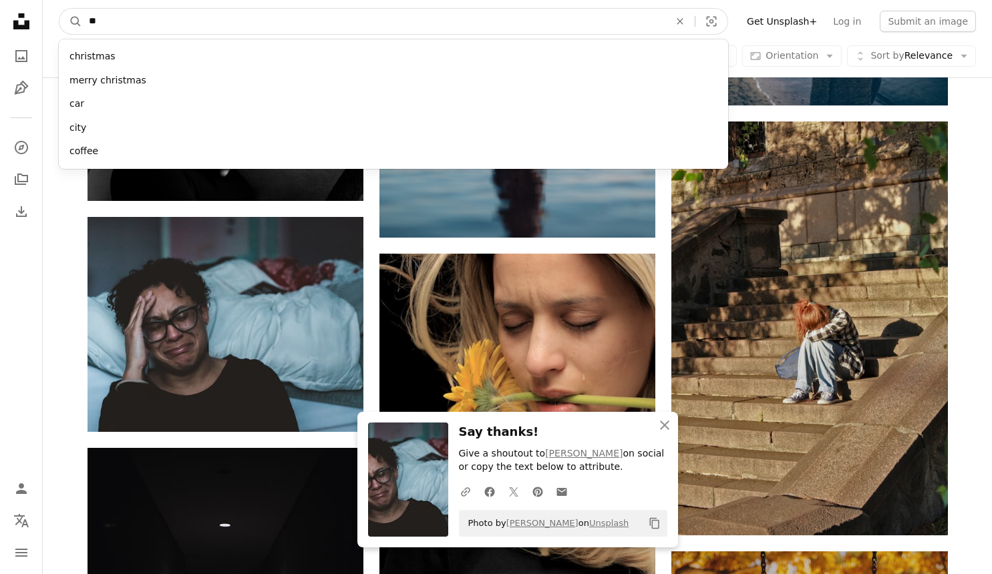
type input "***"
click button "A magnifying glass" at bounding box center [70, 21] width 23 height 25
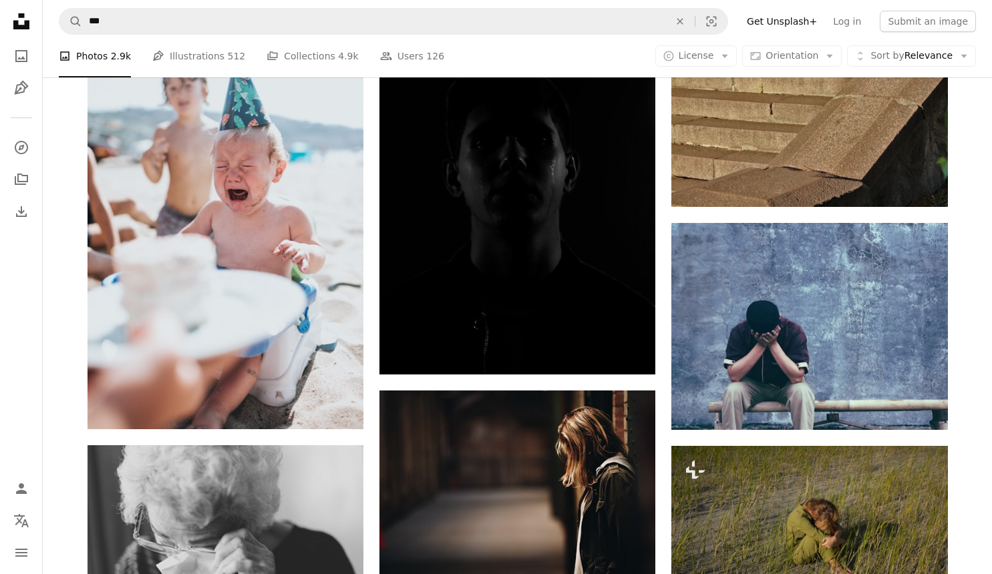
scroll to position [1259, 0]
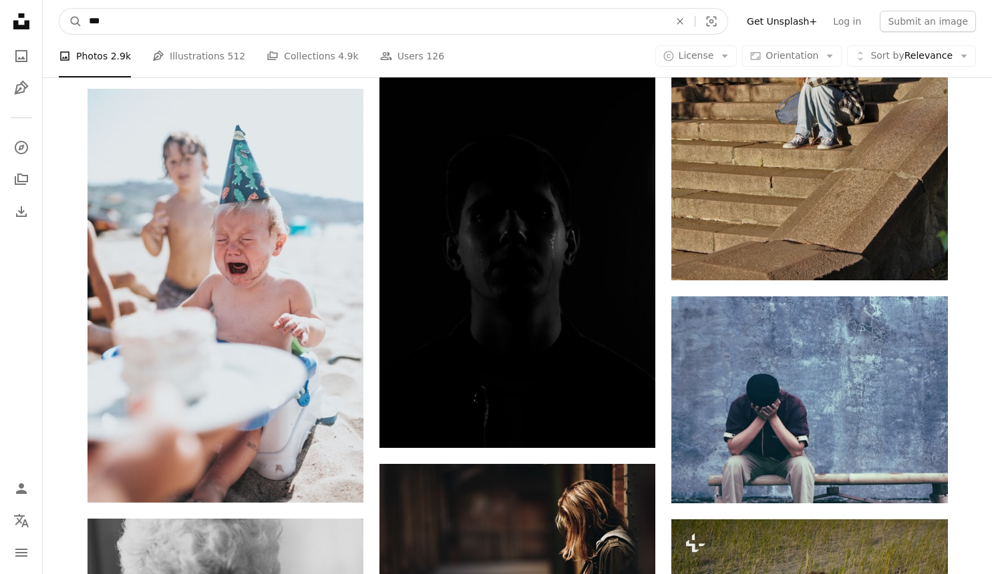
click at [217, 19] on input "***" at bounding box center [373, 21] width 583 height 25
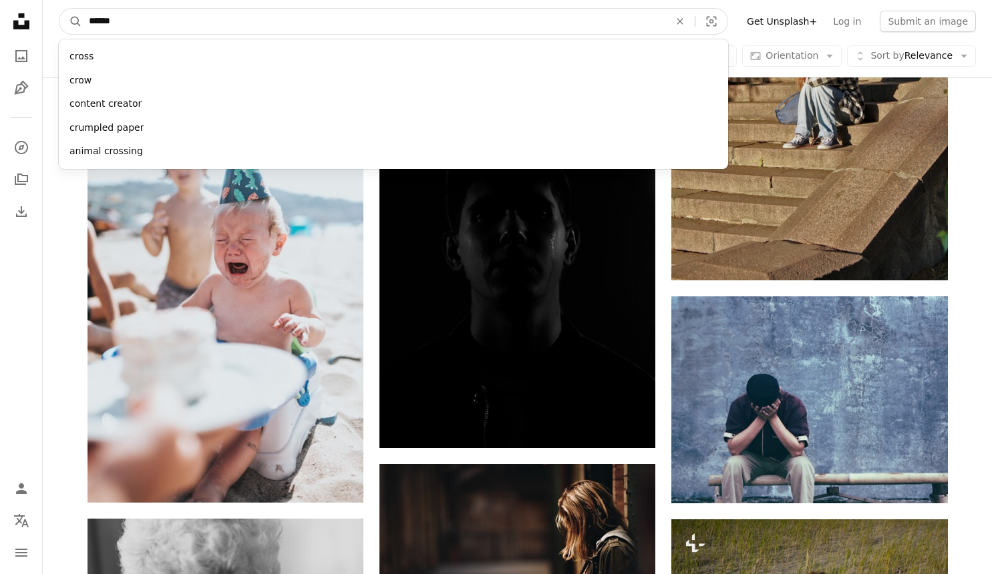
type input "*******"
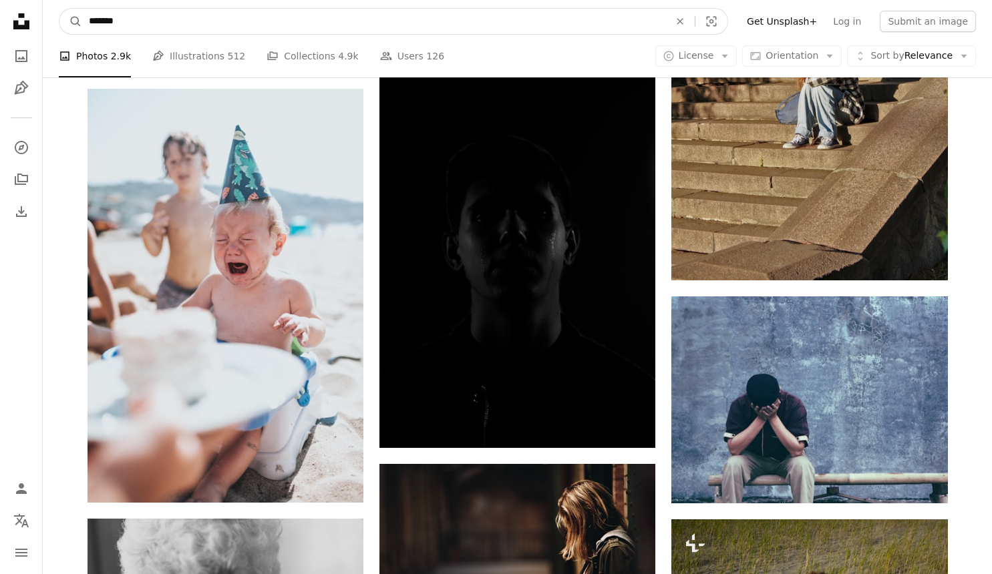
click button "A magnifying glass" at bounding box center [70, 21] width 23 height 25
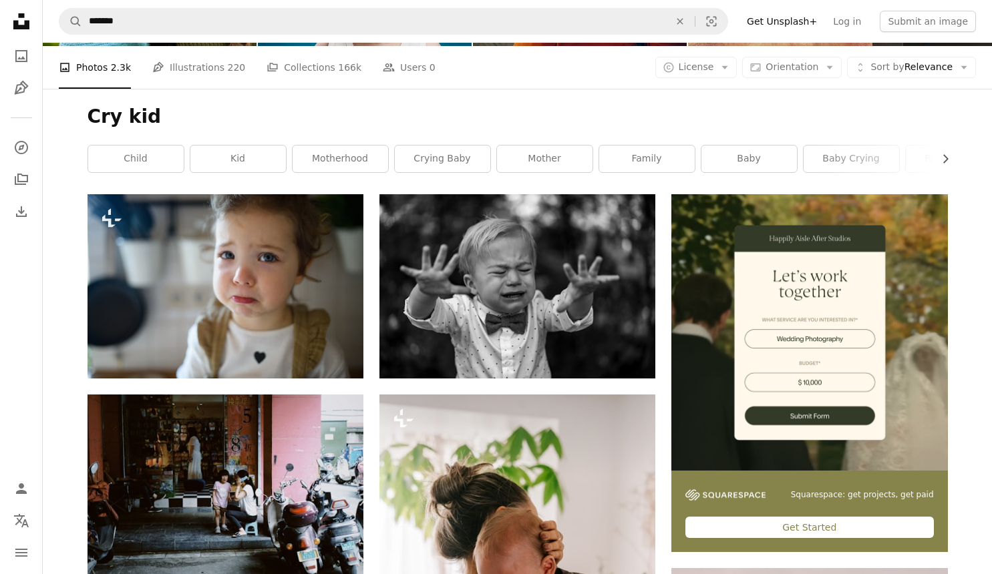
scroll to position [153, 0]
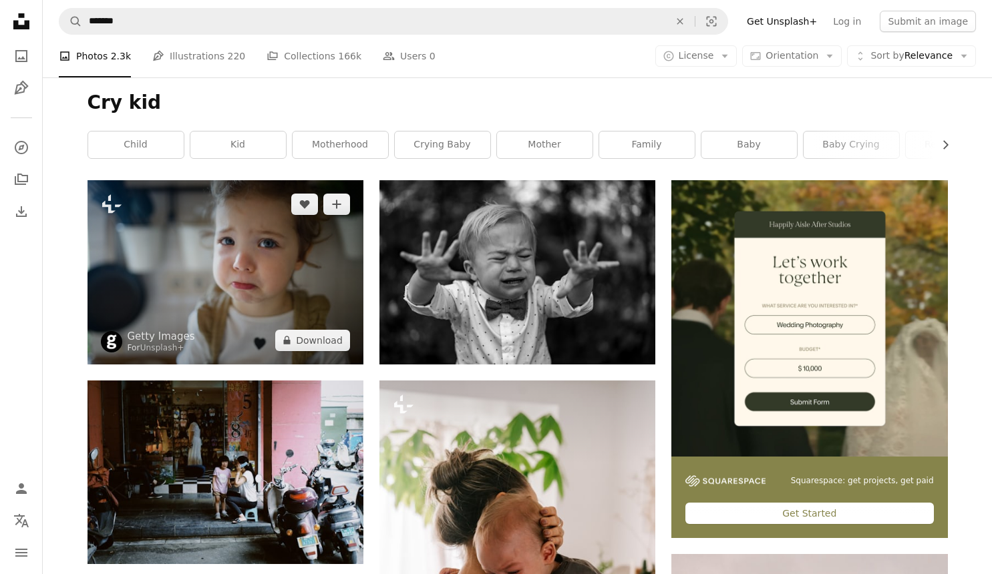
click at [316, 287] on img at bounding box center [225, 272] width 276 height 184
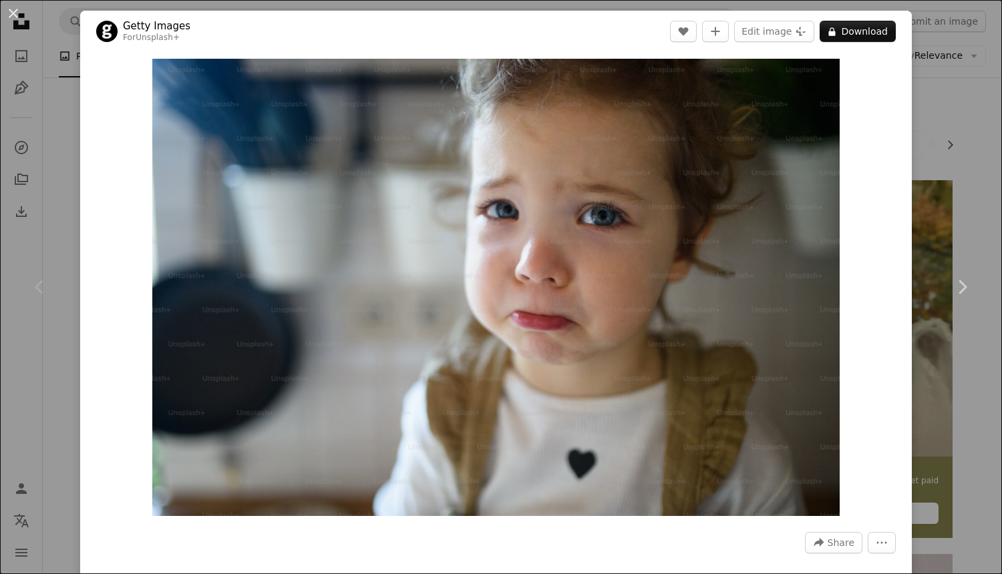
click at [922, 149] on div "An X shape Chevron left Chevron right Getty Images For Unsplash+ A heart A plus…" at bounding box center [501, 287] width 1002 height 574
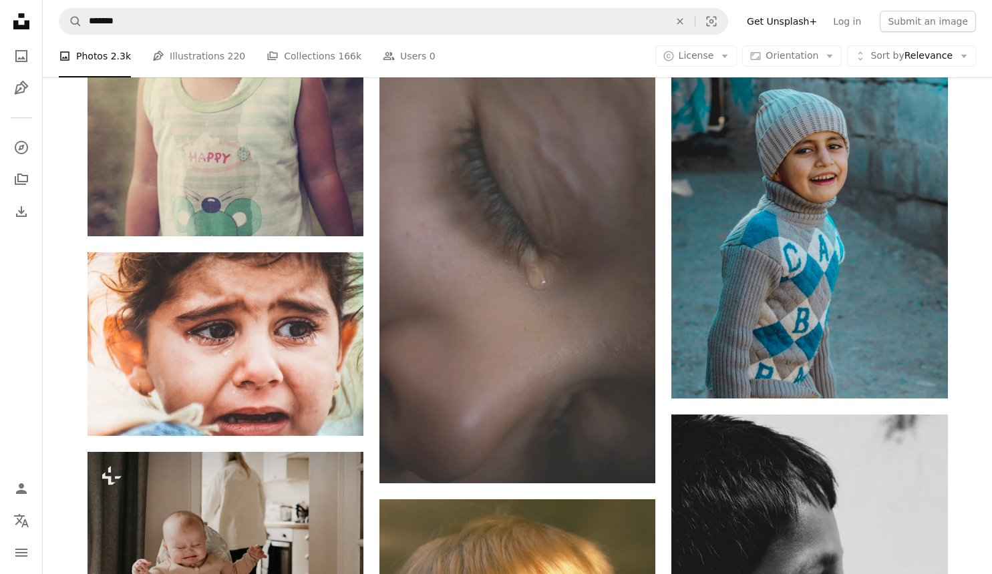
scroll to position [1133, 0]
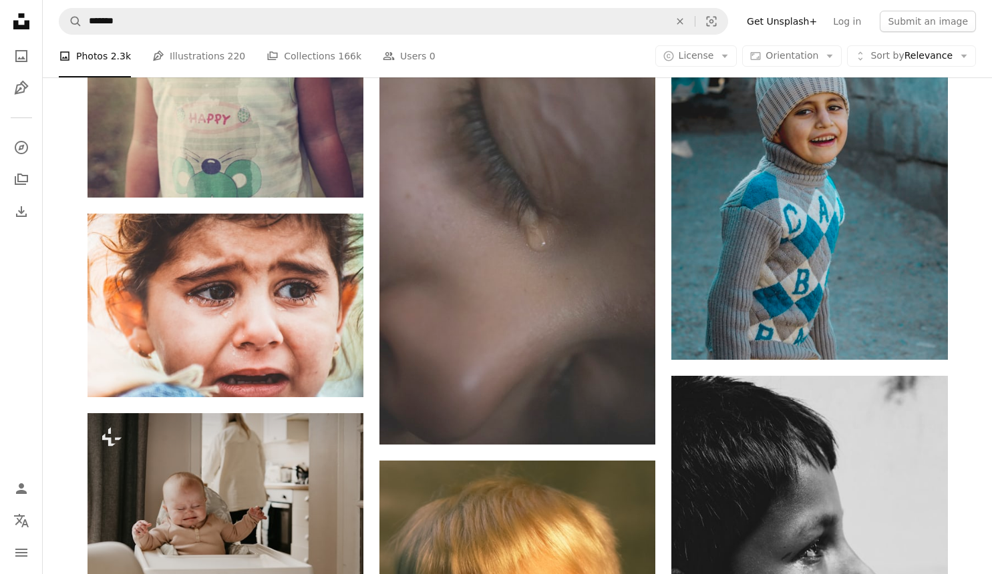
click at [364, 337] on div "Plus sign for Unsplash+ A heart A plus sign Getty Images For Unsplash+ A lock D…" at bounding box center [517, 423] width 860 height 2445
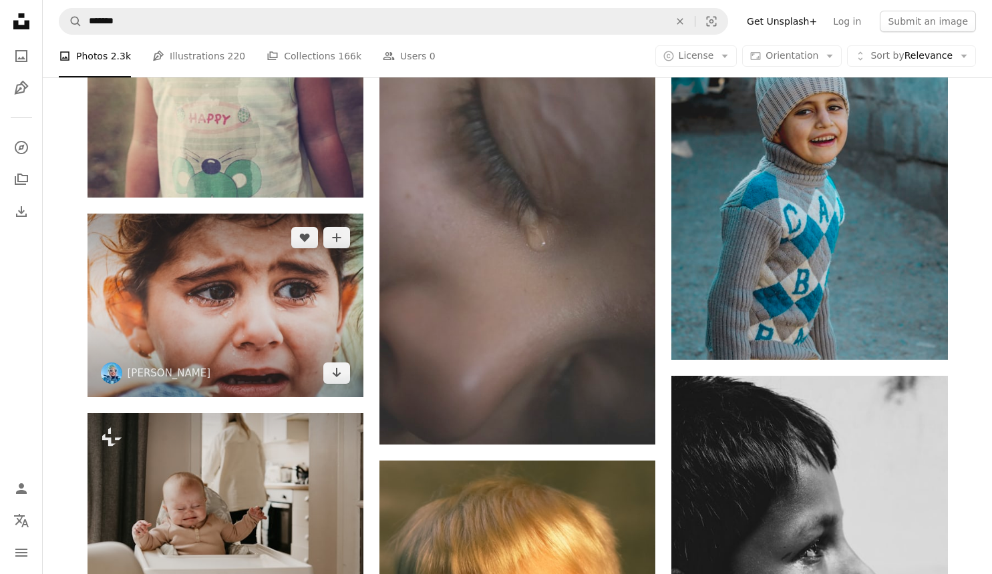
click at [325, 324] on img at bounding box center [225, 306] width 276 height 184
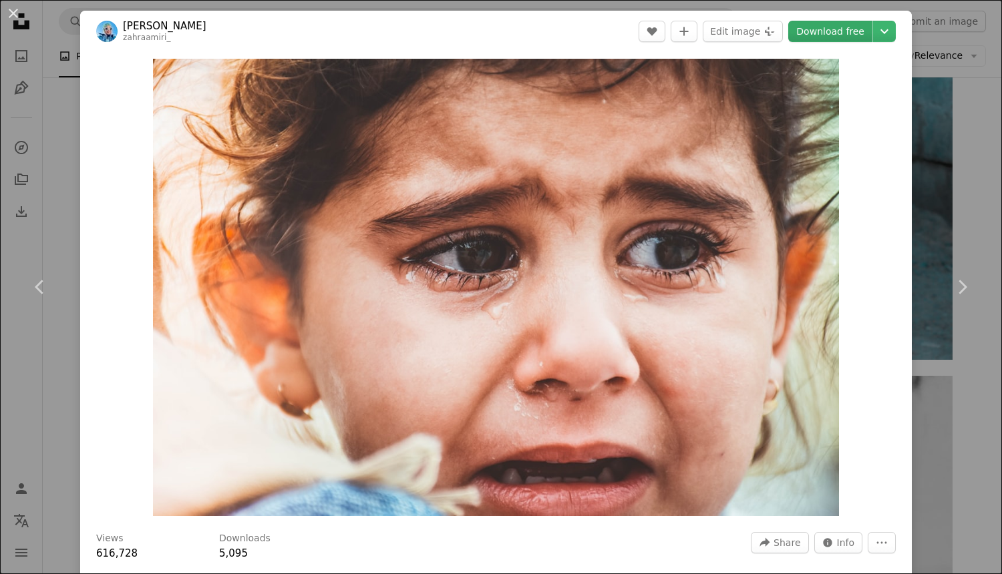
click at [830, 29] on link "Download free" at bounding box center [830, 31] width 84 height 21
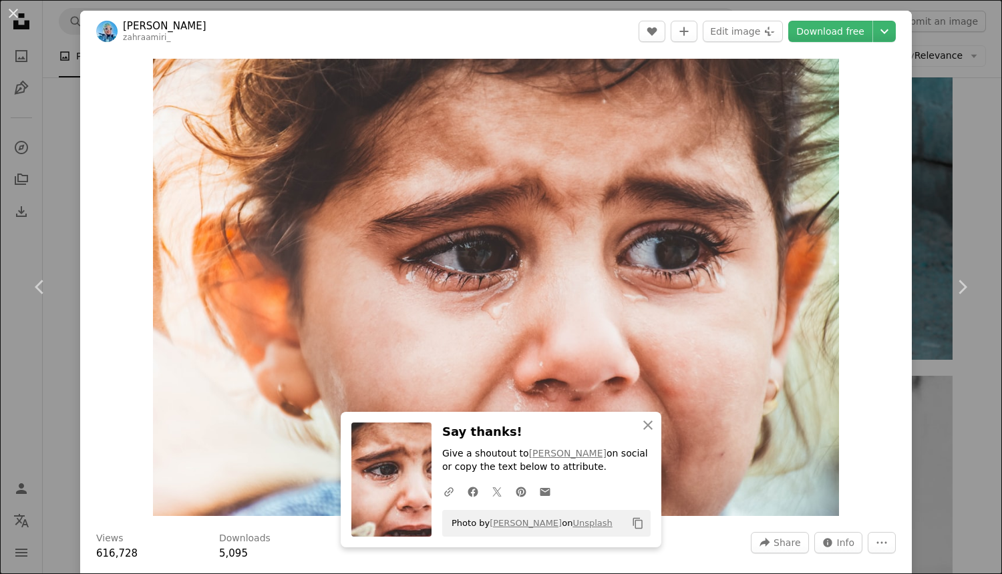
click at [959, 156] on div "An X shape Chevron left Chevron right An X shape Close Say thanks! Give a shout…" at bounding box center [501, 287] width 1002 height 574
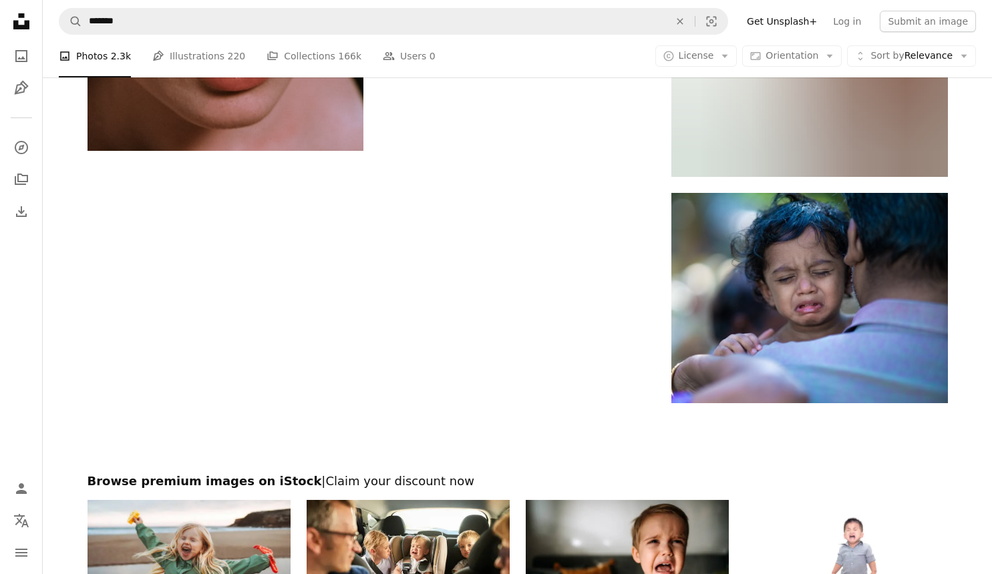
scroll to position [2401, 0]
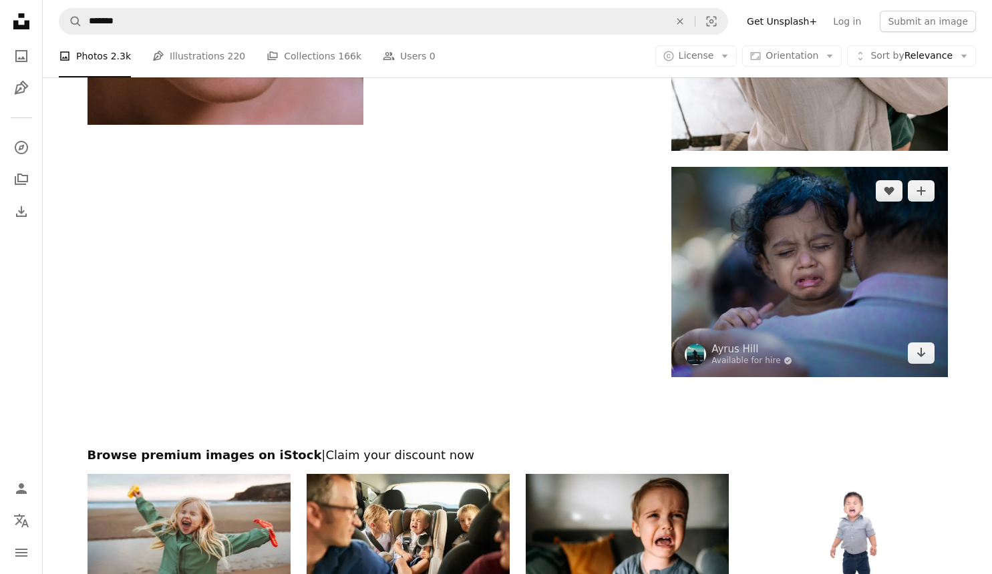
click at [803, 325] on img at bounding box center [809, 272] width 276 height 210
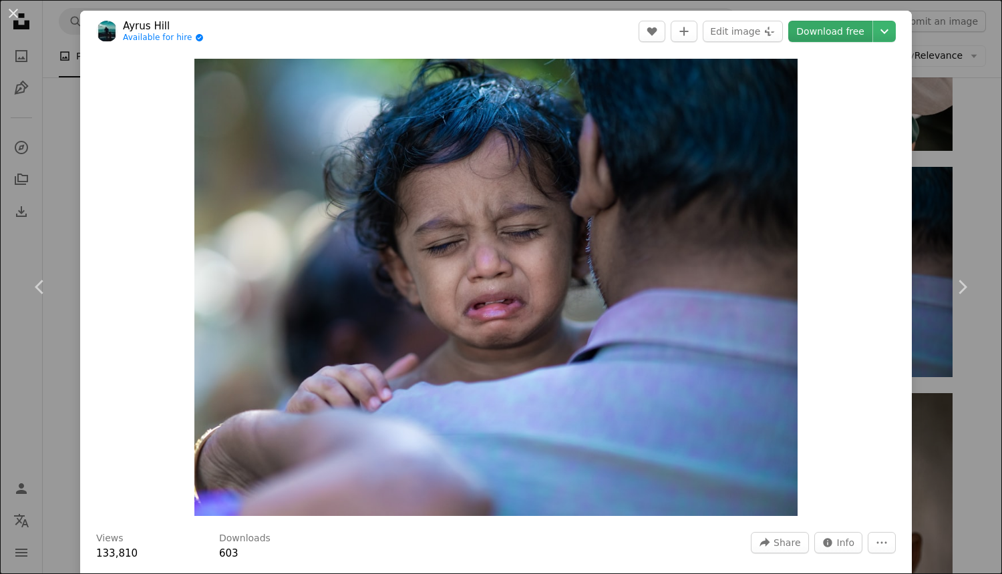
click at [819, 31] on link "Download free" at bounding box center [830, 31] width 84 height 21
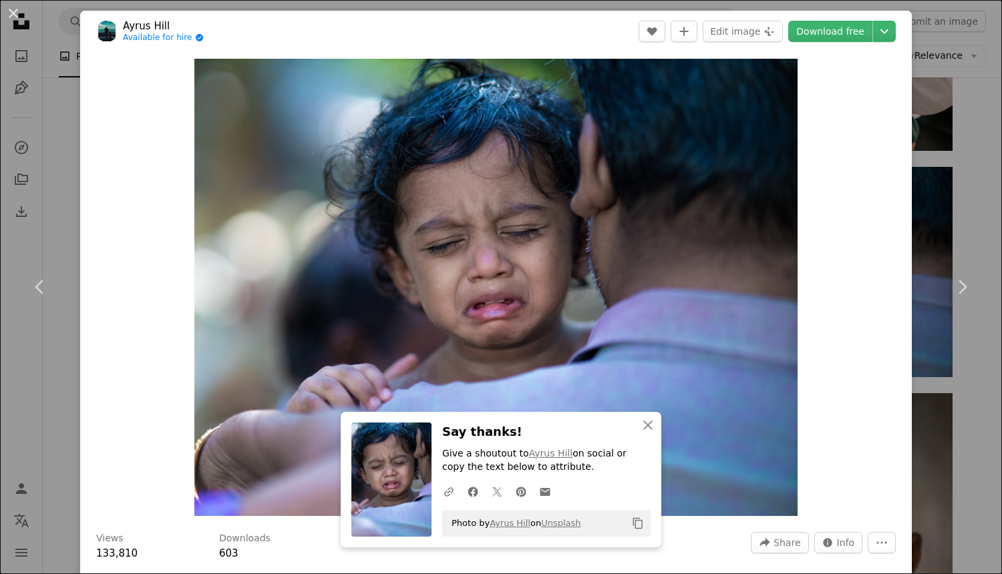
click at [956, 117] on div "An X shape Chevron left Chevron right An X shape Close Say thanks! Give a shout…" at bounding box center [501, 287] width 1002 height 574
